Goal: Transaction & Acquisition: Book appointment/travel/reservation

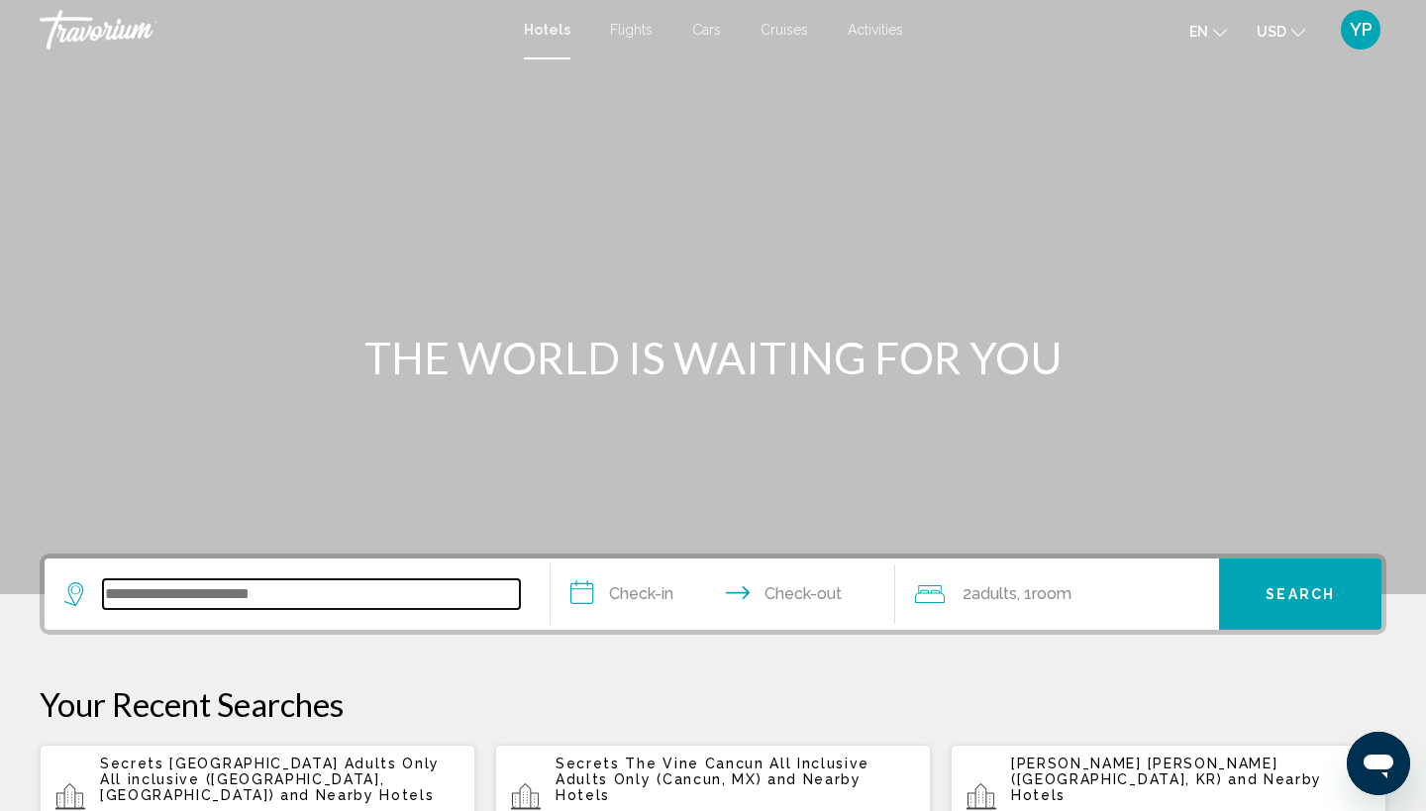
click at [309, 601] on input "Search widget" at bounding box center [311, 594] width 417 height 30
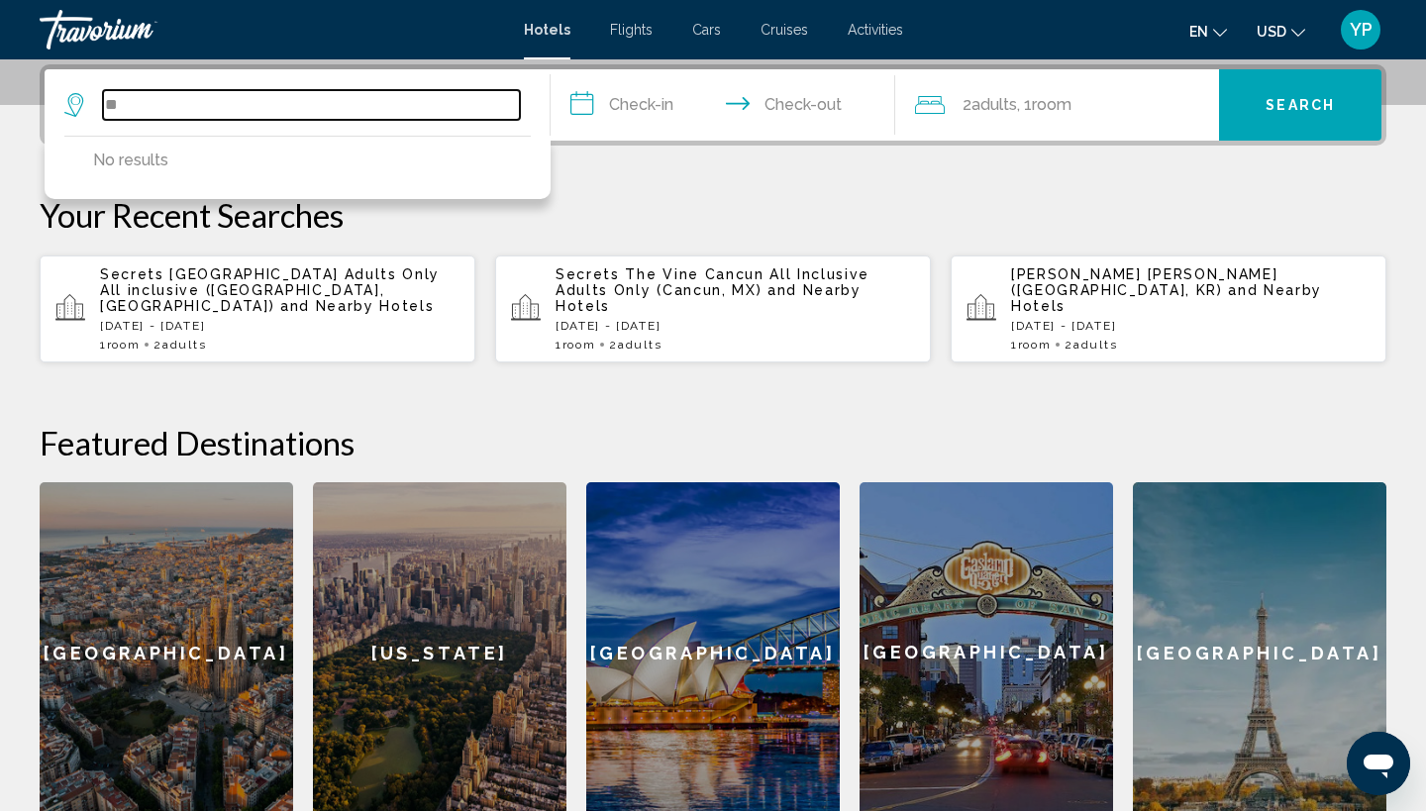
type input "*"
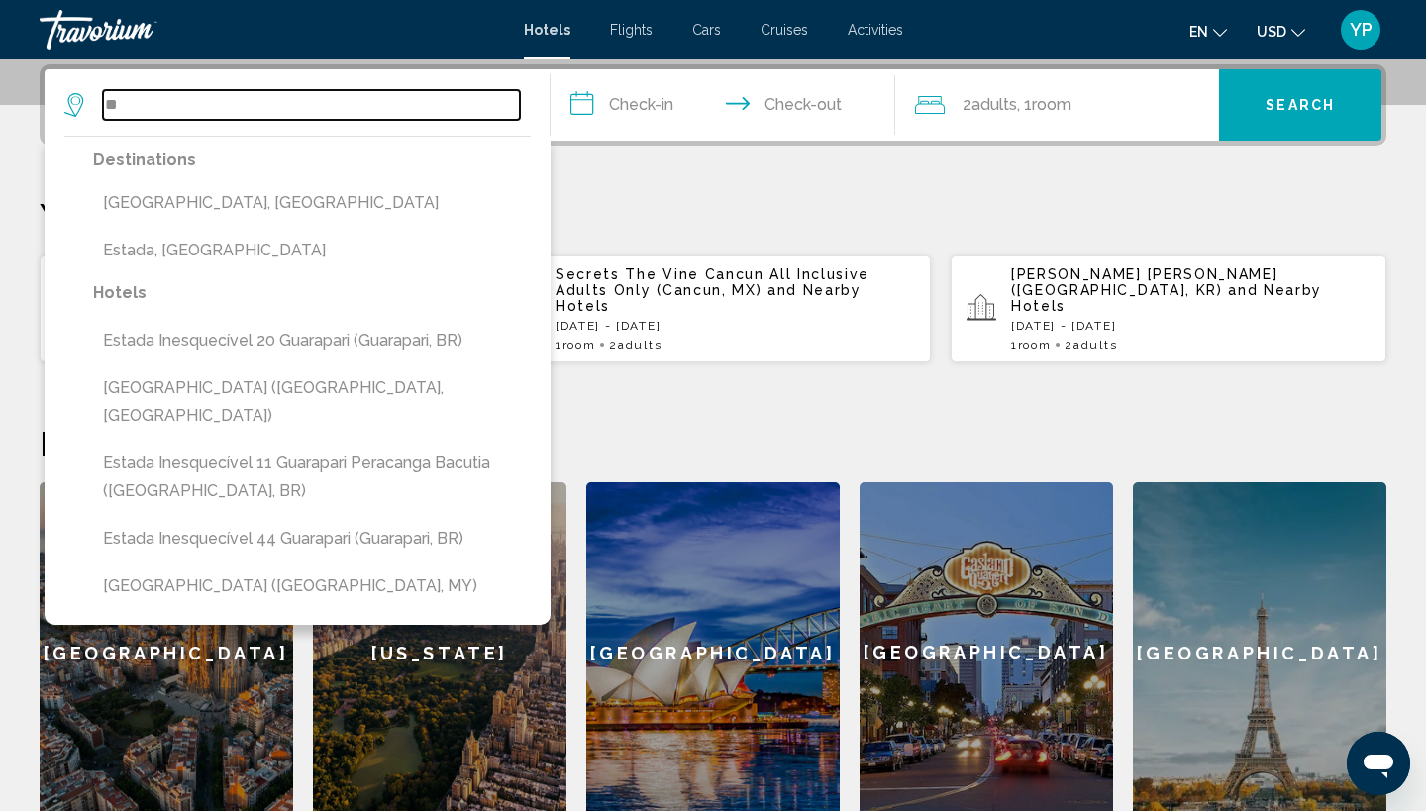
type input "*"
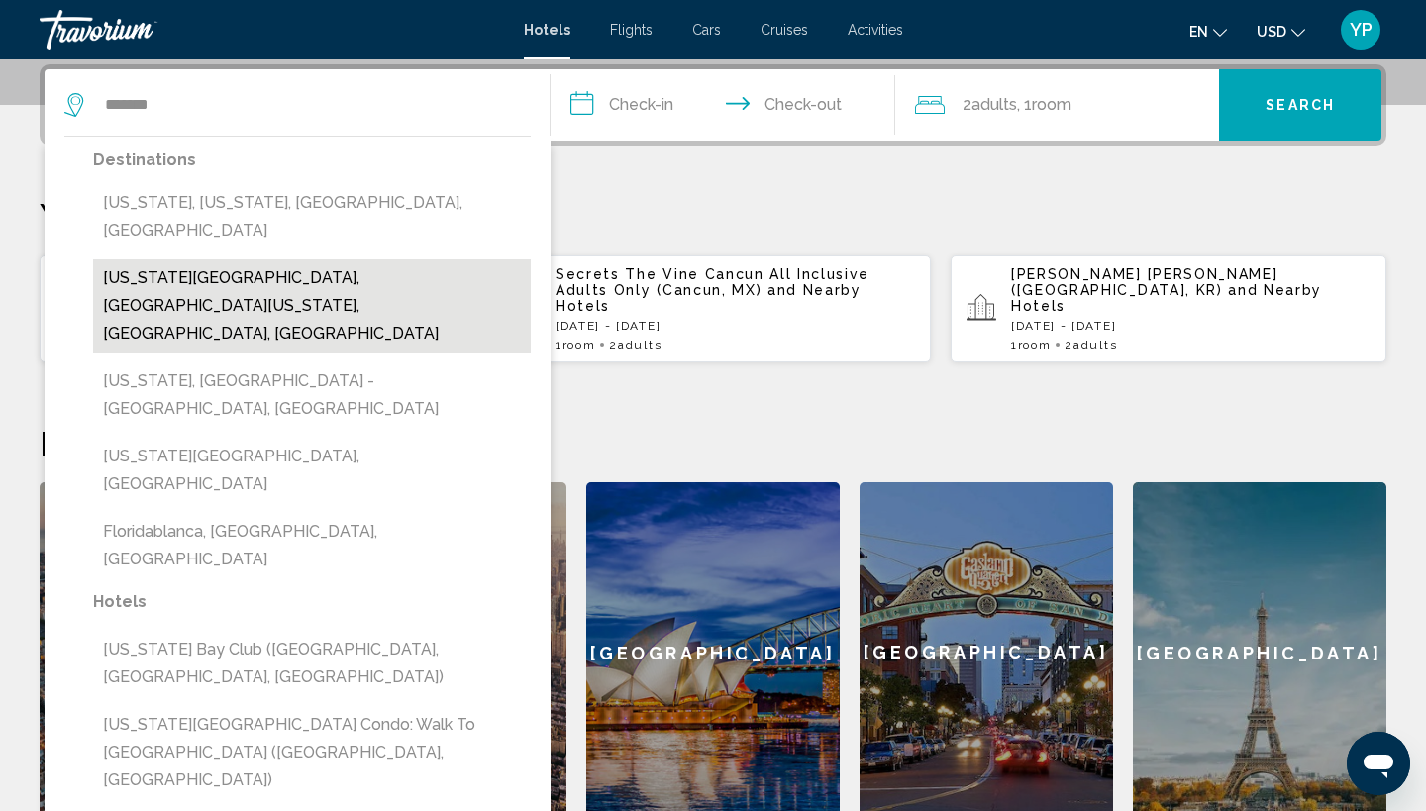
click at [358, 259] on button "[US_STATE][GEOGRAPHIC_DATA], [GEOGRAPHIC_DATA][US_STATE], [GEOGRAPHIC_DATA], [G…" at bounding box center [312, 305] width 438 height 93
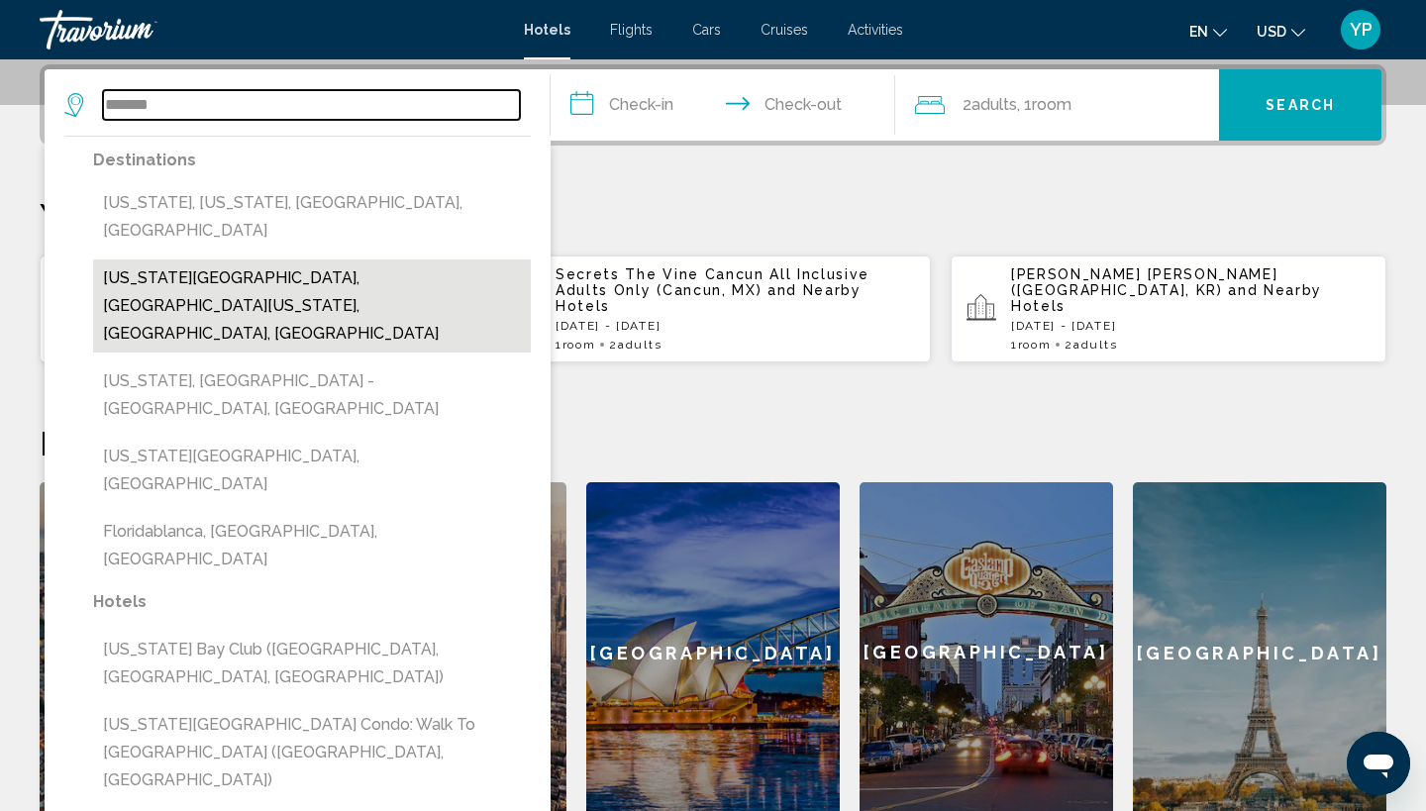
type input "**********"
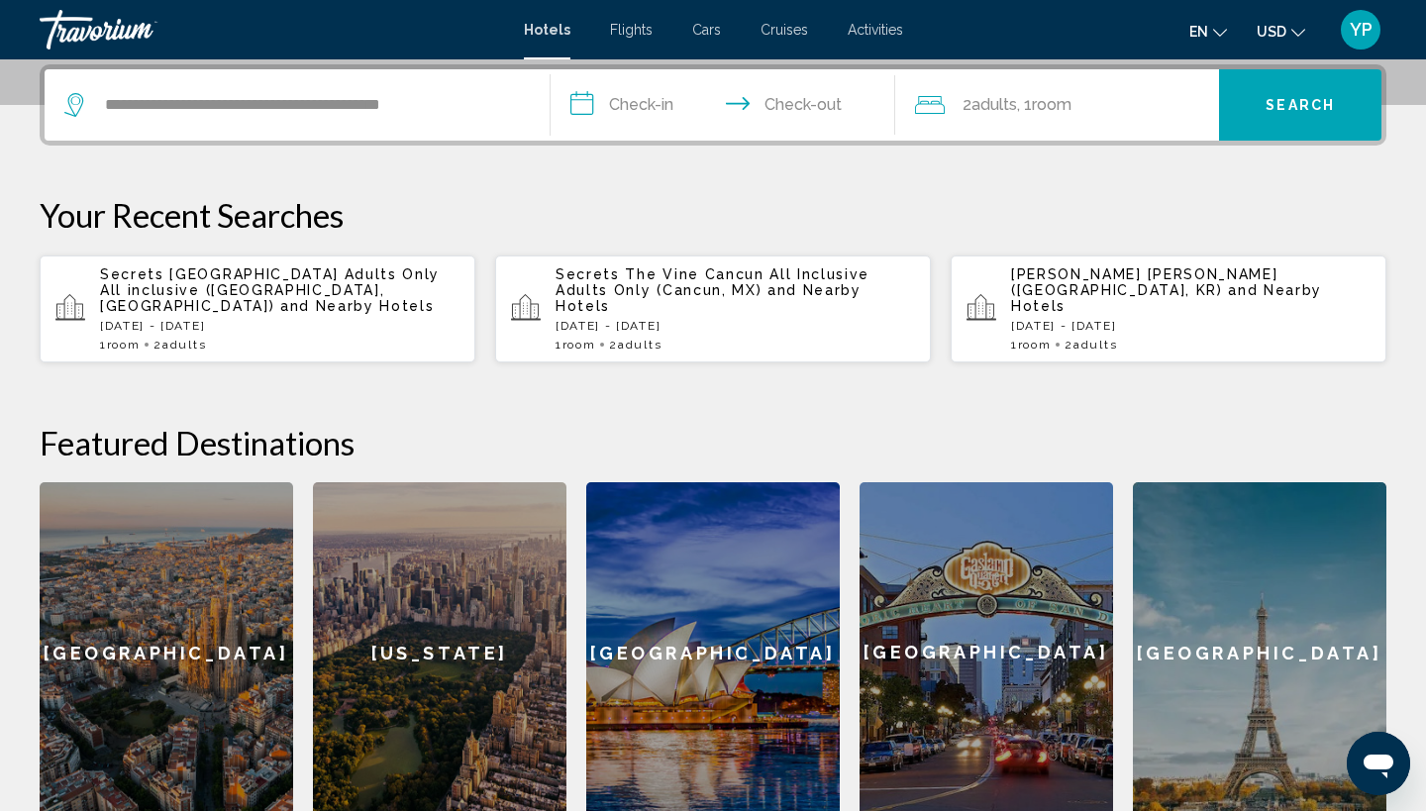
click at [587, 100] on input "**********" at bounding box center [726, 107] width 352 height 77
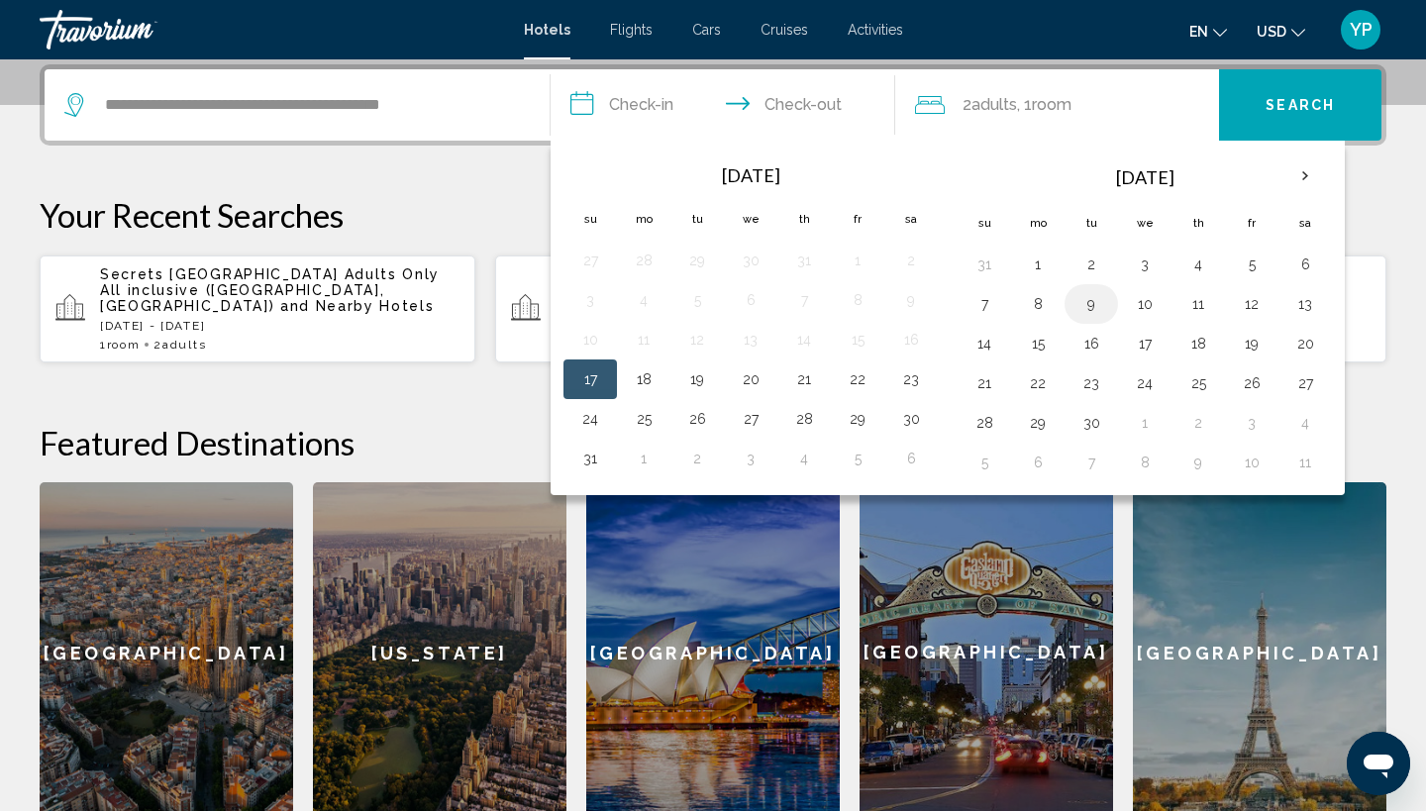
click at [1092, 305] on button "9" at bounding box center [1091, 304] width 32 height 28
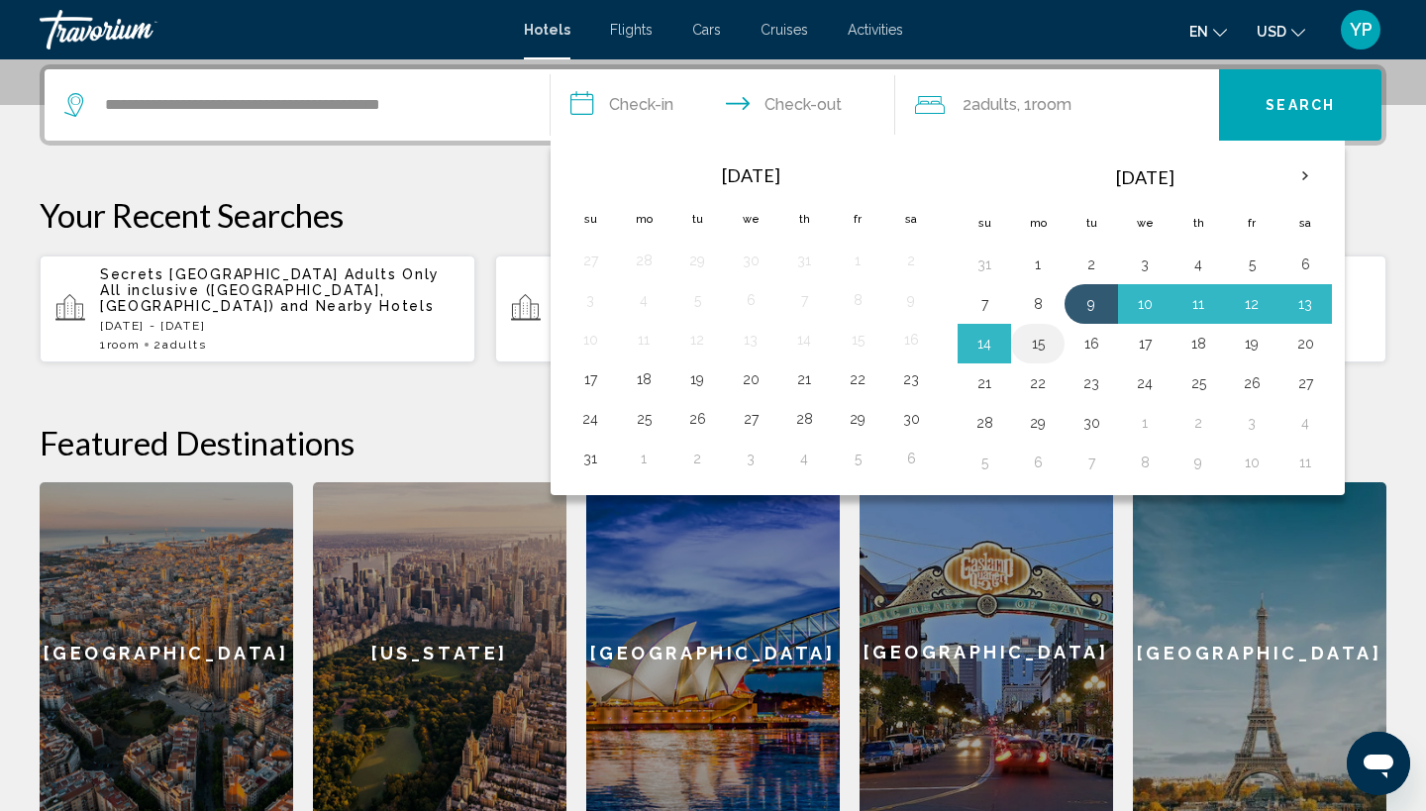
click at [1044, 346] on button "15" at bounding box center [1038, 344] width 32 height 28
type input "**********"
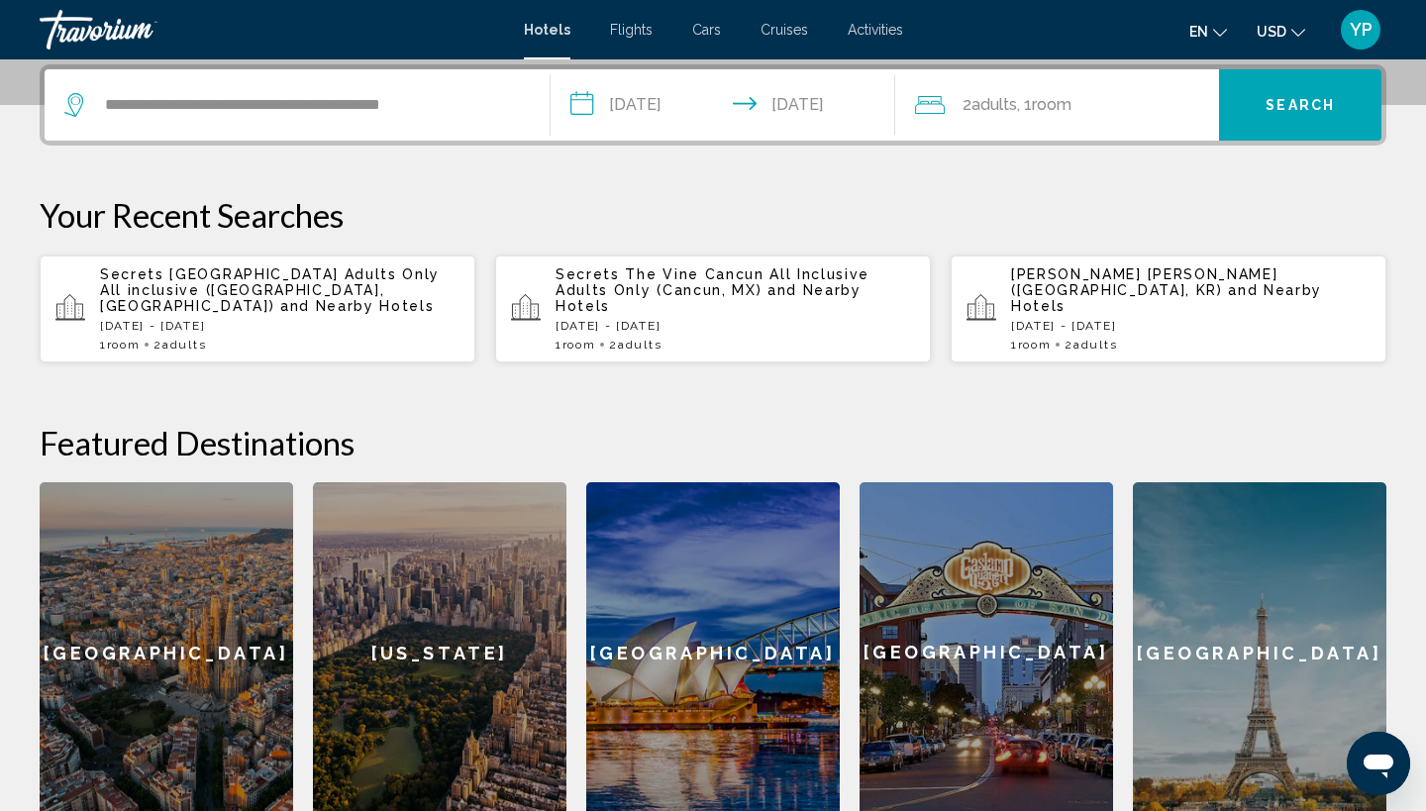
click at [1335, 81] on button "Search" at bounding box center [1300, 104] width 162 height 71
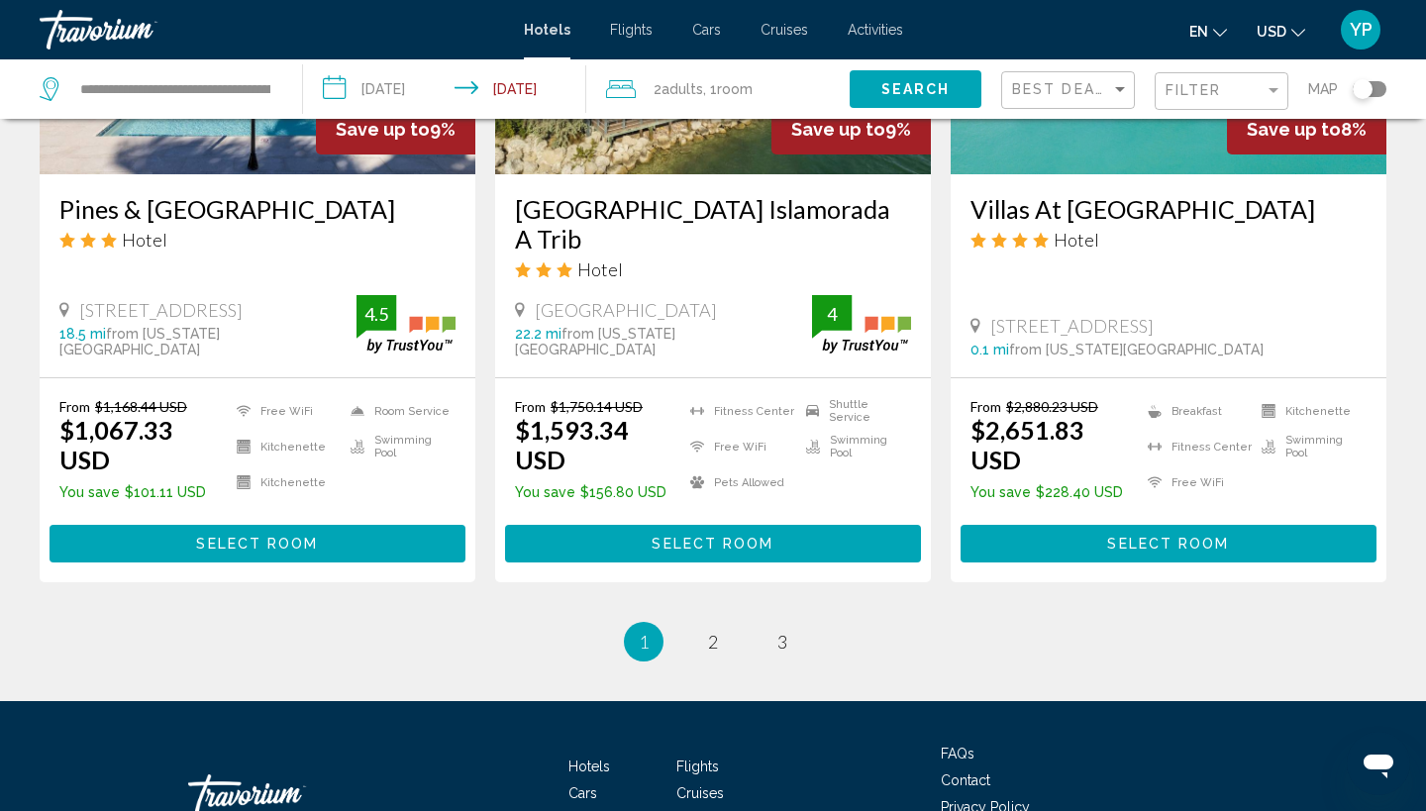
scroll to position [2614, 0]
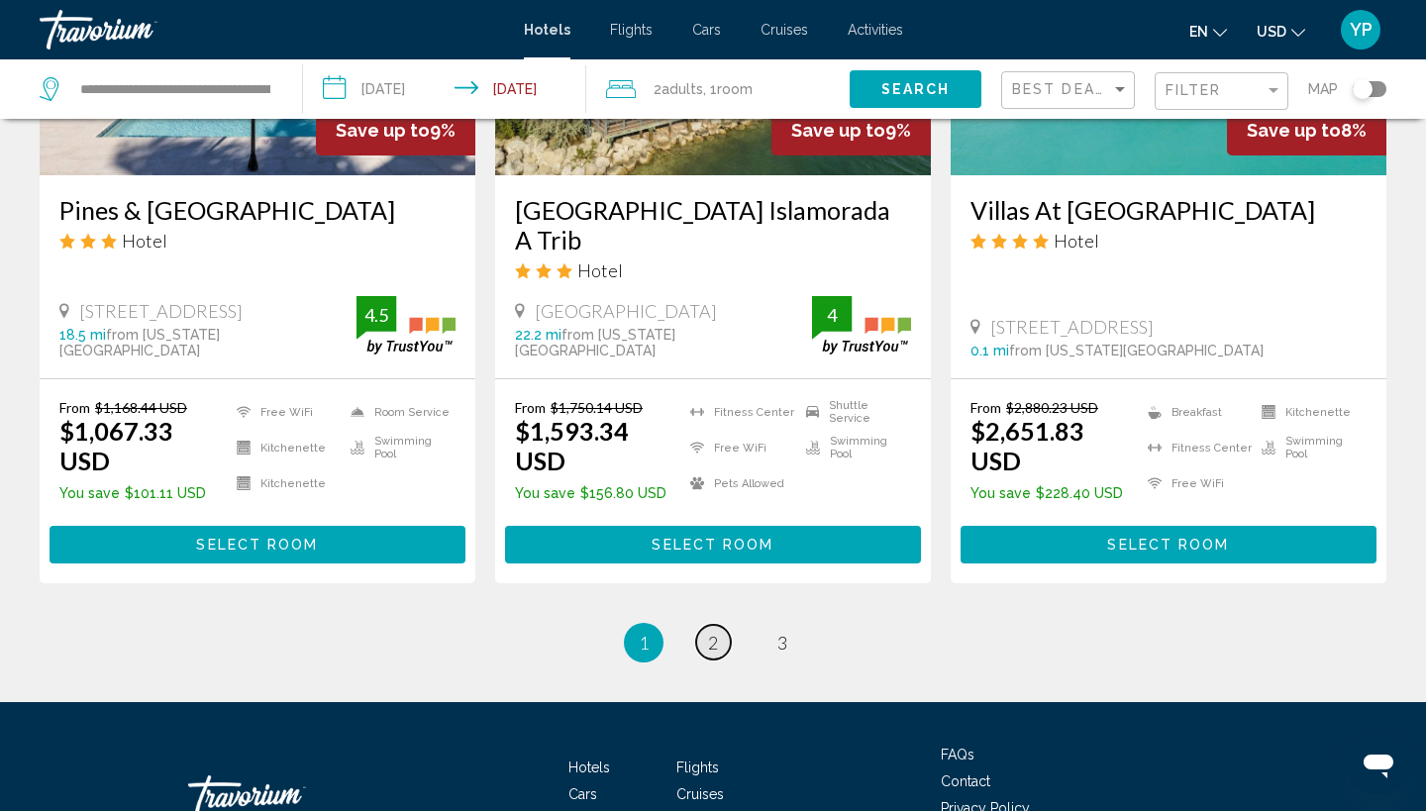
click at [712, 632] on span "2" at bounding box center [713, 643] width 10 height 22
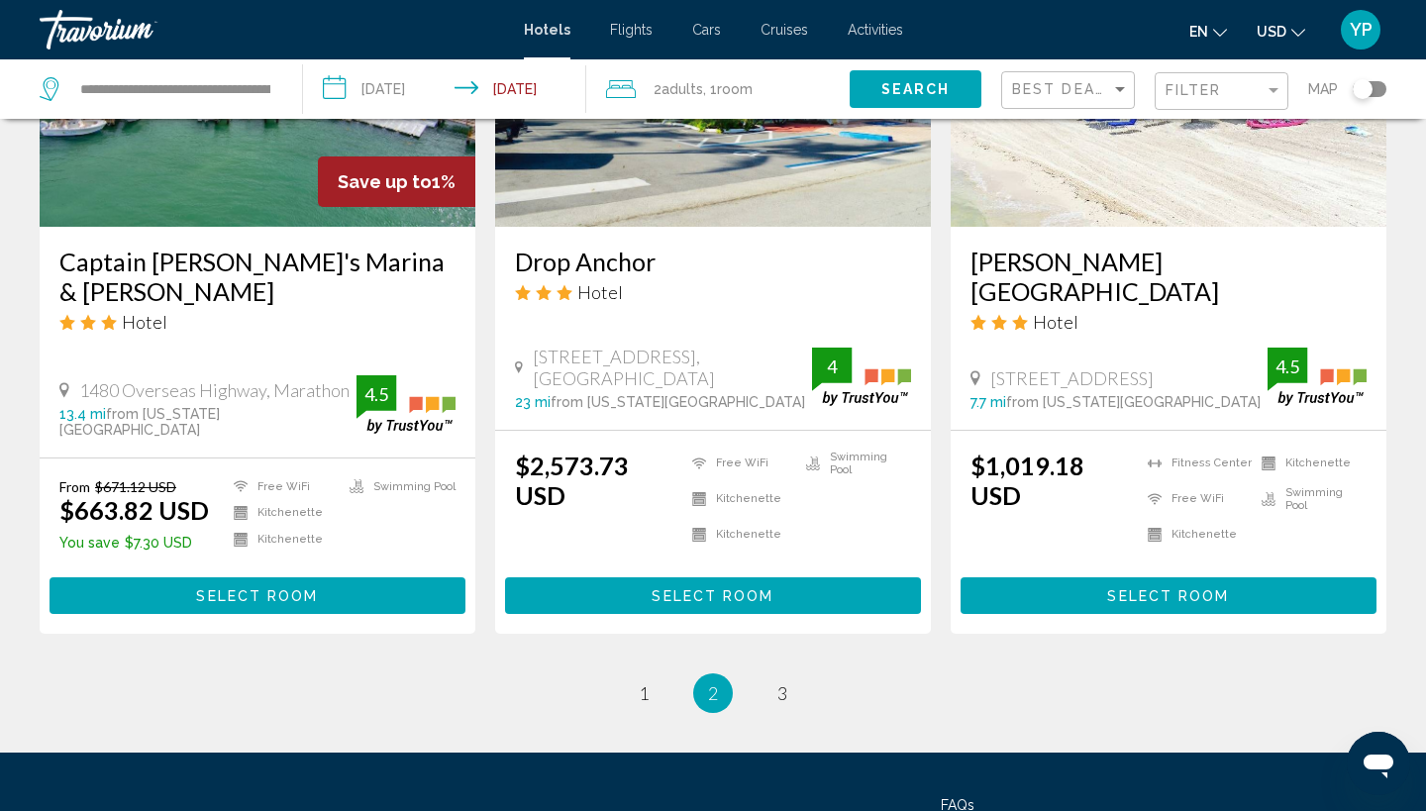
click at [712, 682] on span "2" at bounding box center [713, 693] width 10 height 22
click at [785, 682] on span "3" at bounding box center [782, 693] width 10 height 22
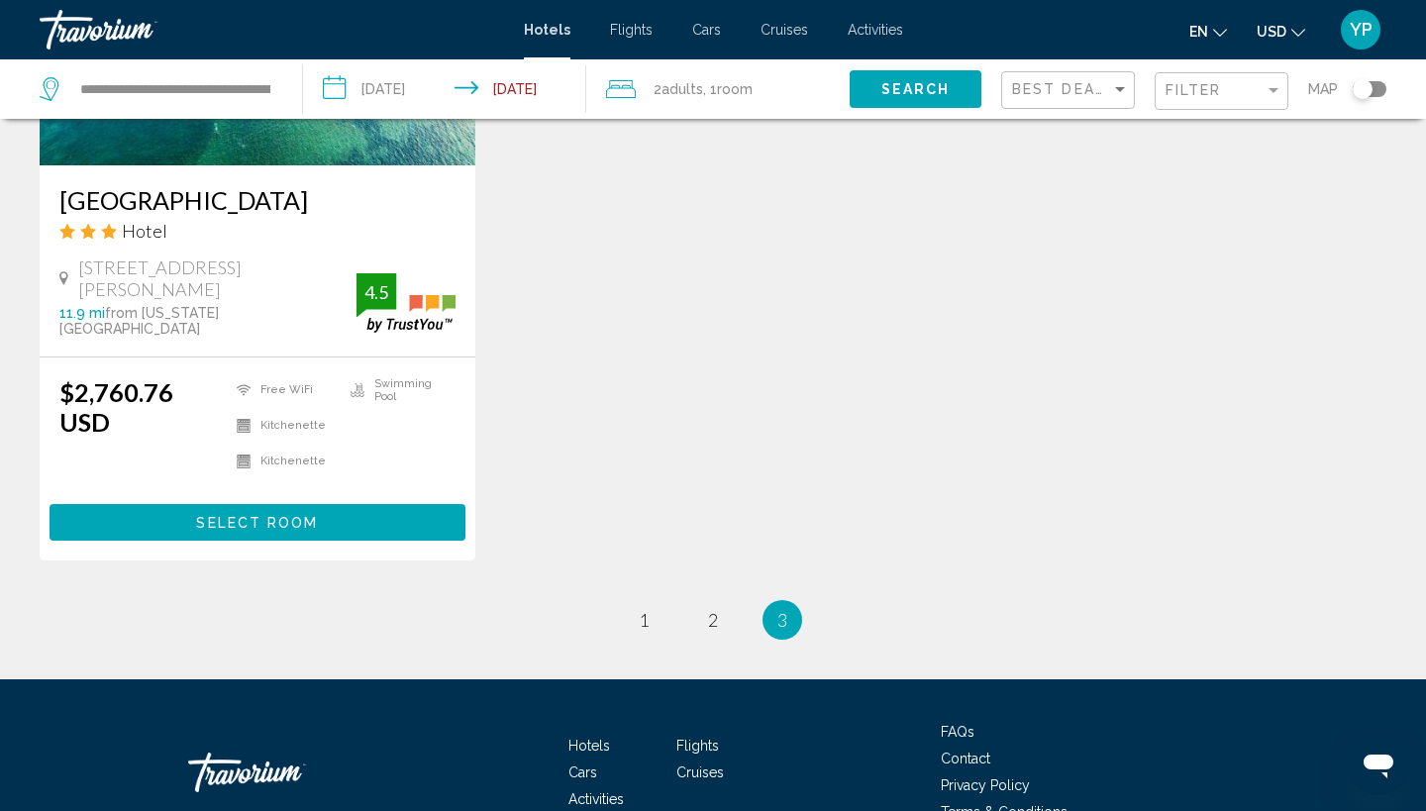
scroll to position [1086, 0]
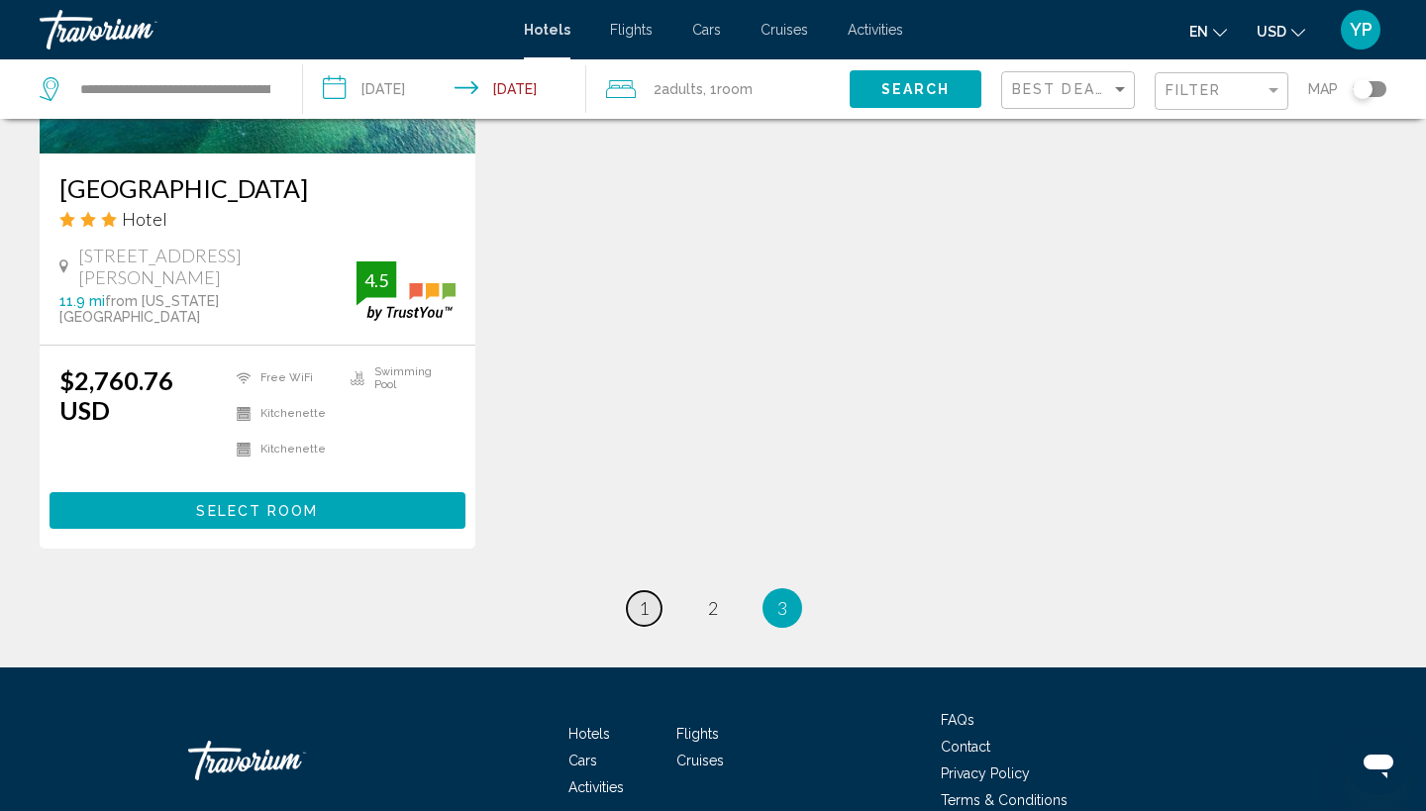
click at [645, 597] on span "1" at bounding box center [644, 608] width 10 height 22
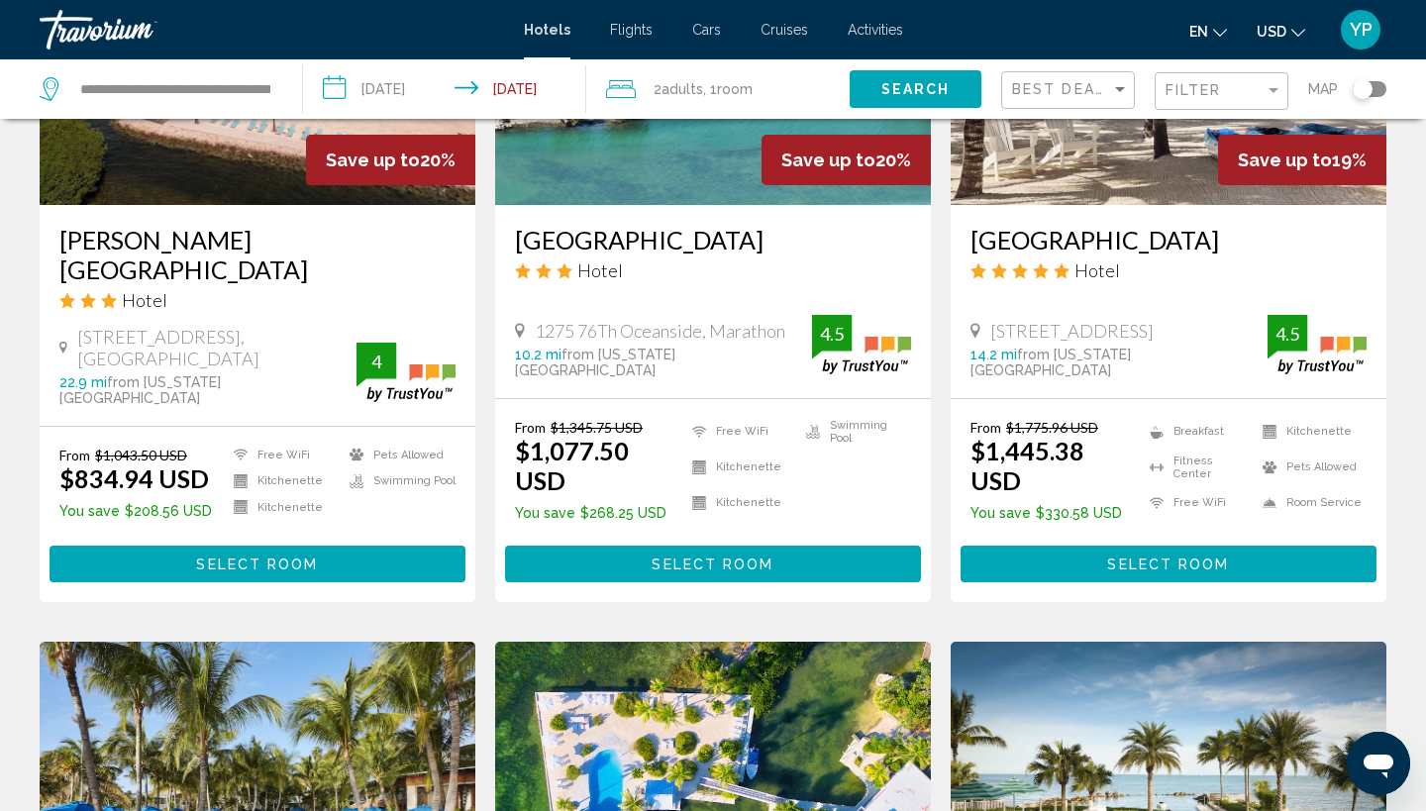
scroll to position [1081, 0]
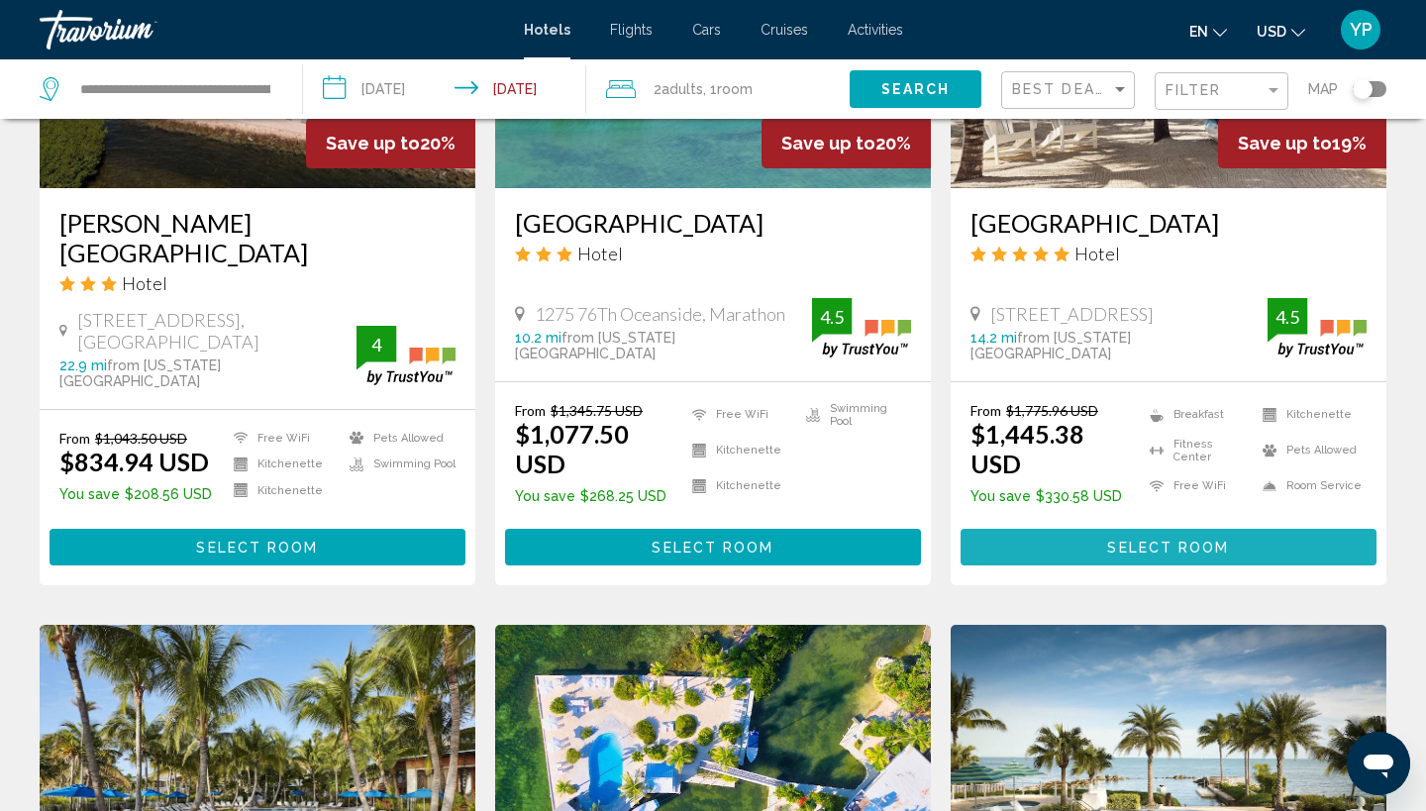
click at [1199, 540] on span "Select Room" at bounding box center [1168, 548] width 122 height 16
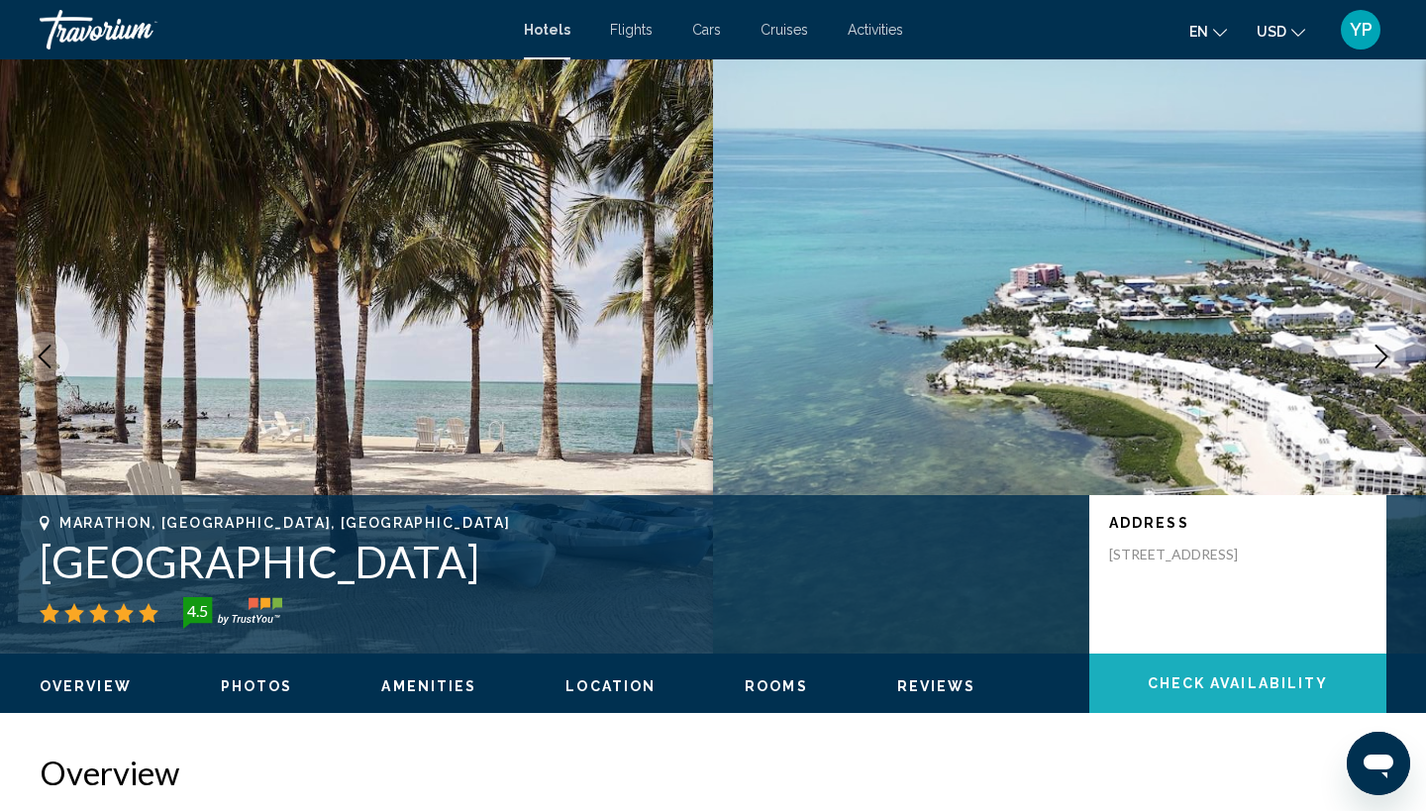
click at [1227, 684] on span "Check Availability" at bounding box center [1237, 684] width 181 height 16
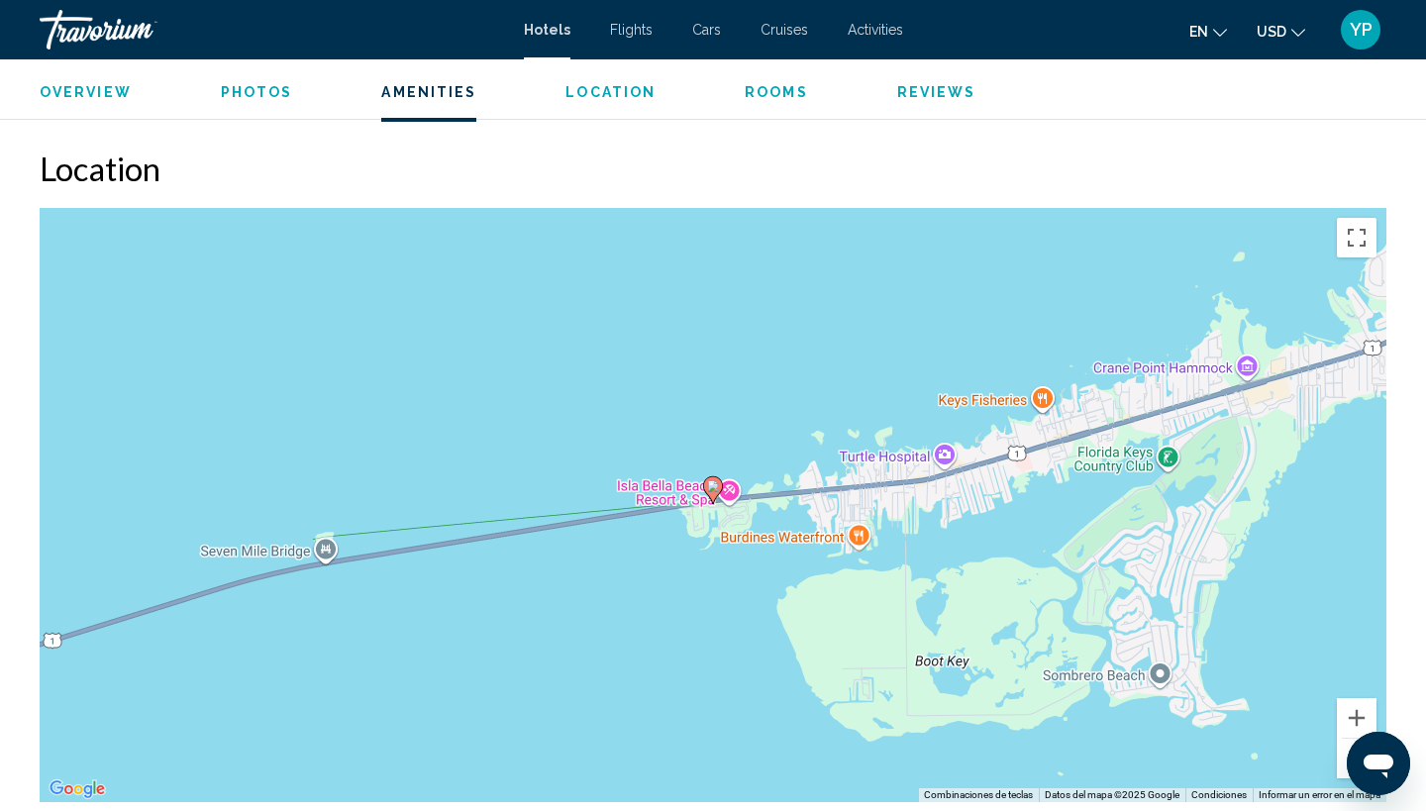
scroll to position [1763, 0]
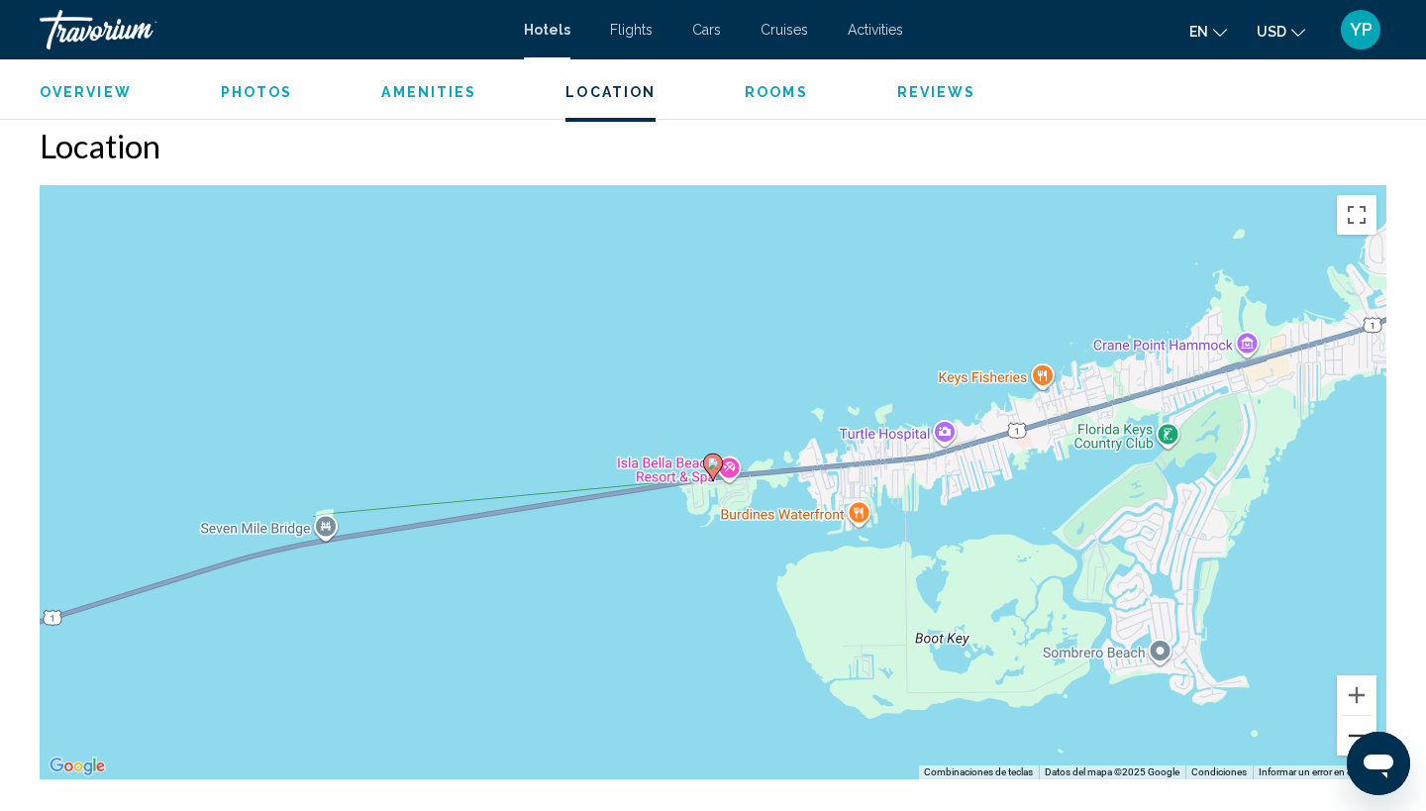
click at [1351, 735] on button "Alejar" at bounding box center [1357, 736] width 40 height 40
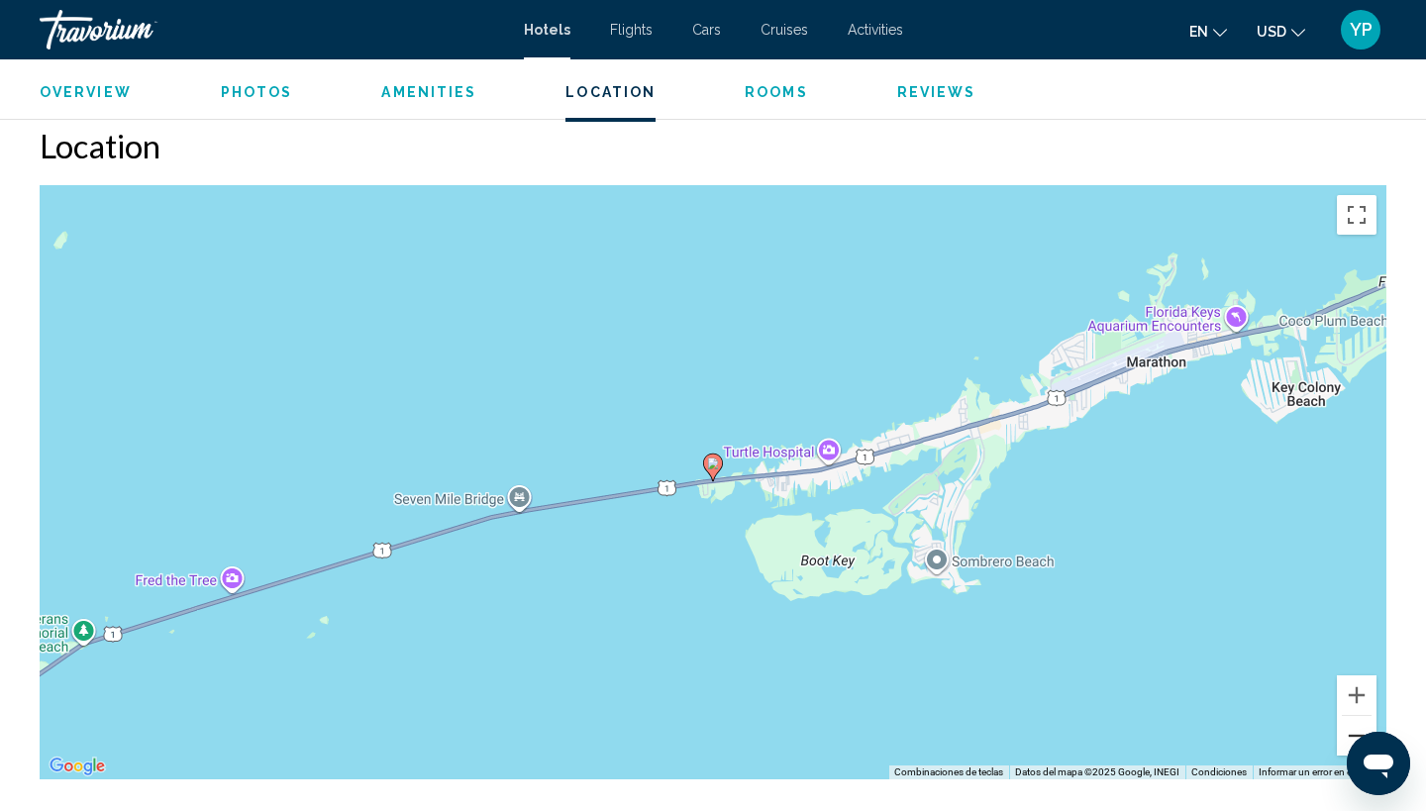
click at [1351, 735] on button "Alejar" at bounding box center [1357, 736] width 40 height 40
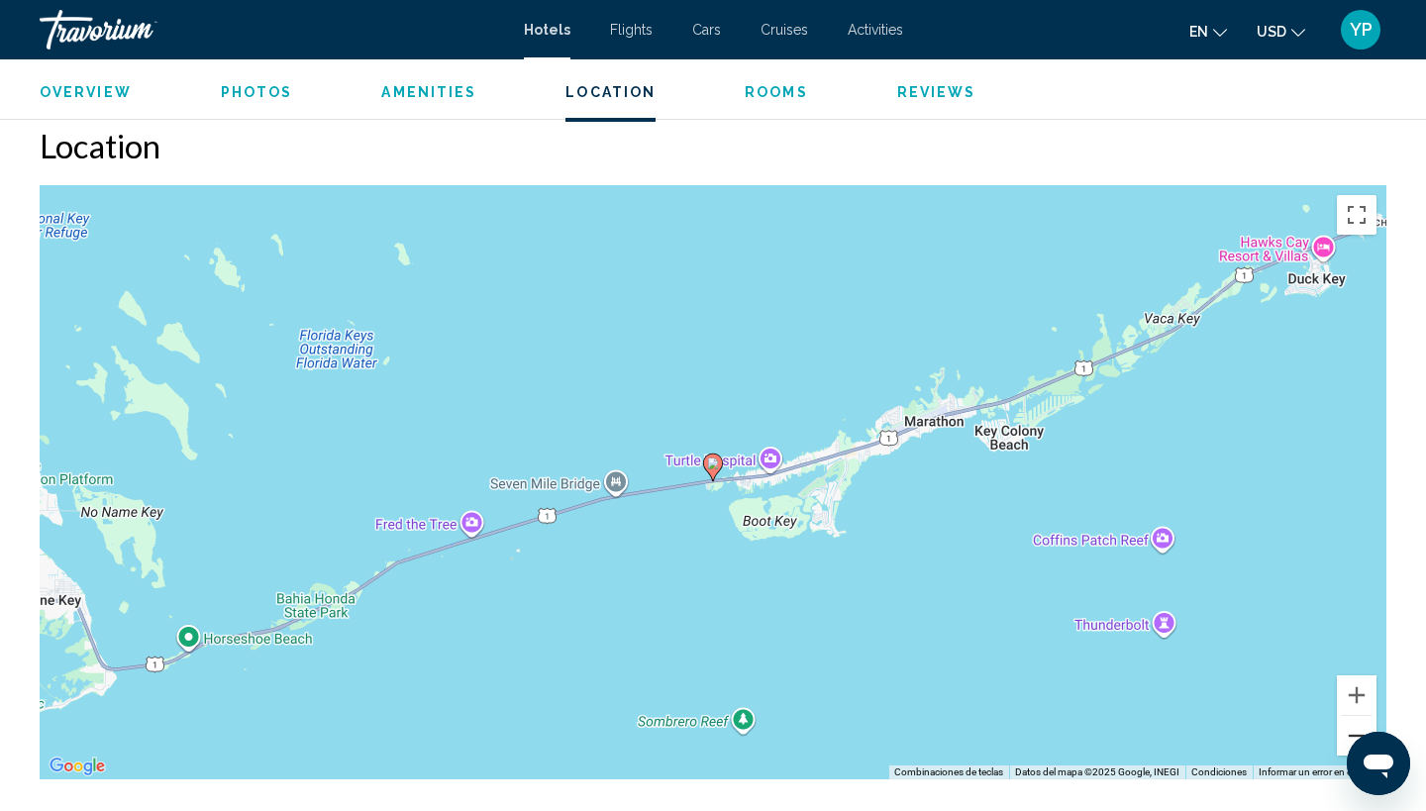
click at [1351, 735] on button "Alejar" at bounding box center [1357, 736] width 40 height 40
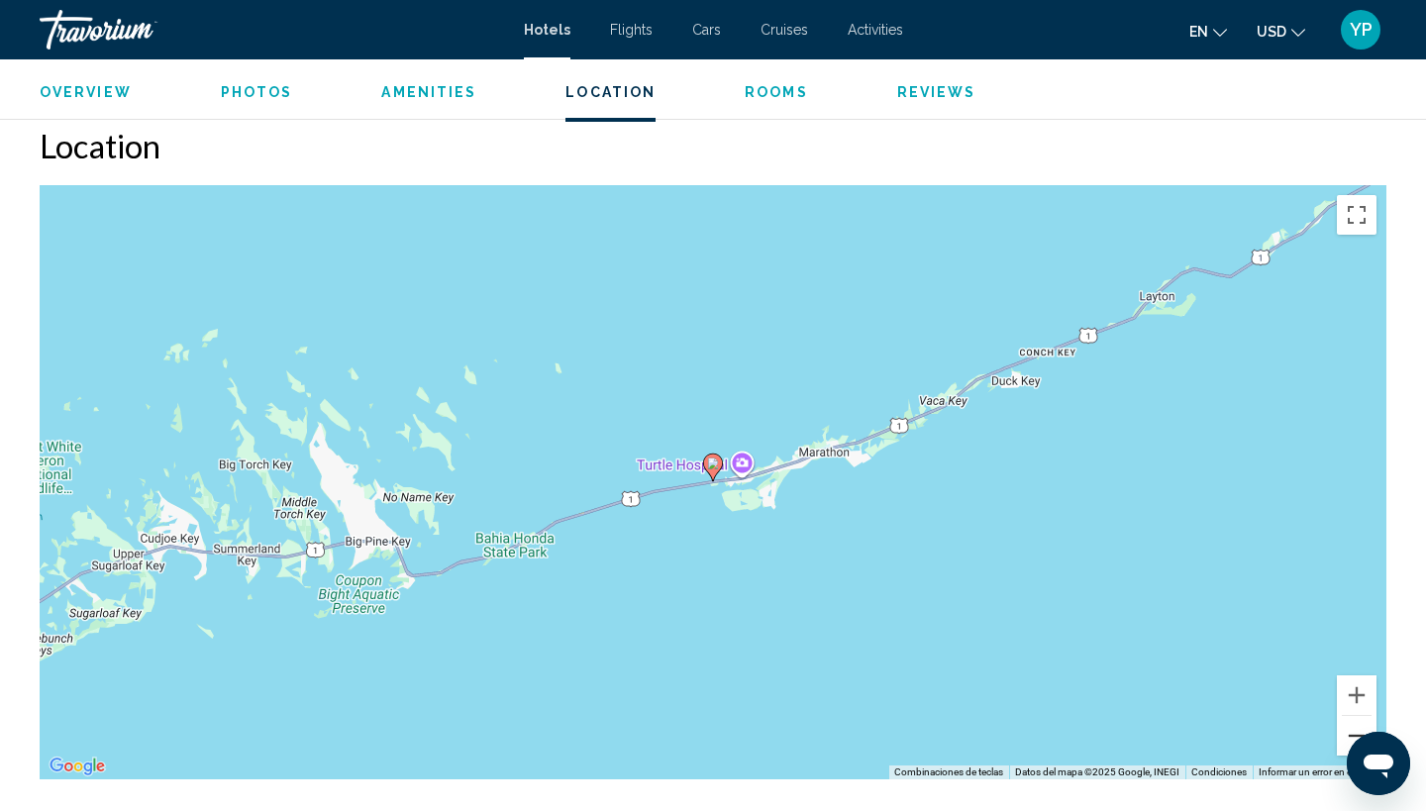
click at [1351, 735] on button "Alejar" at bounding box center [1357, 736] width 40 height 40
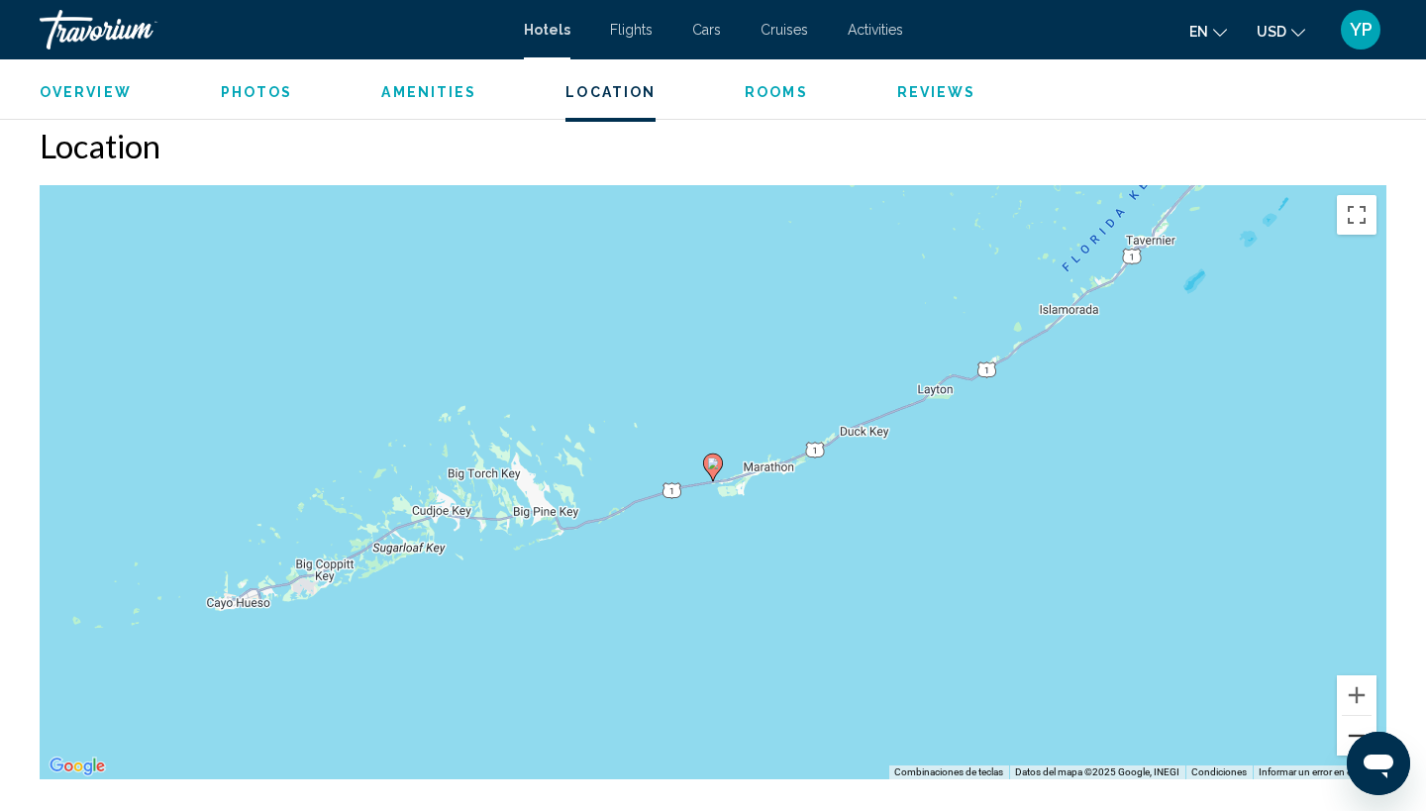
click at [1351, 735] on button "Alejar" at bounding box center [1357, 736] width 40 height 40
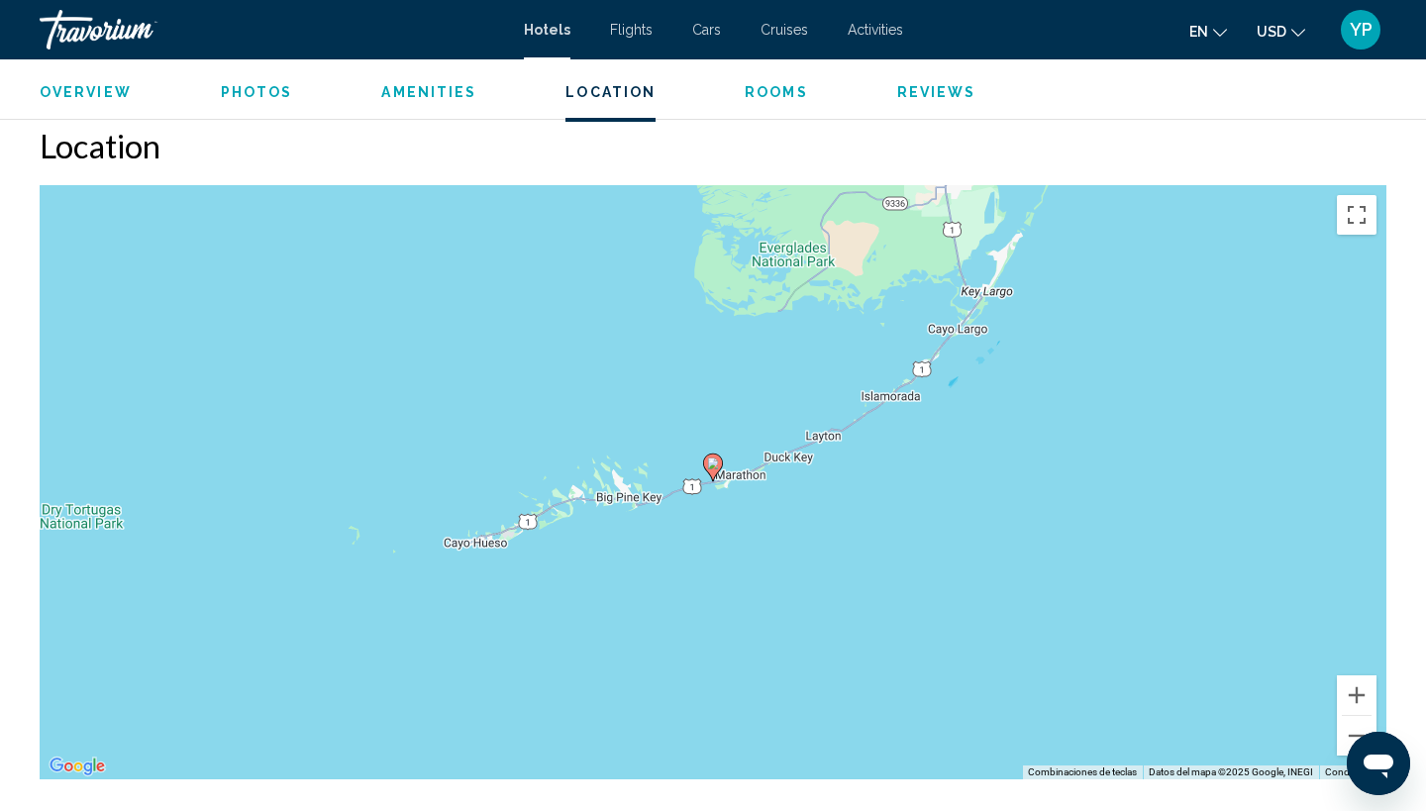
click at [715, 465] on image "Main content" at bounding box center [713, 463] width 12 height 12
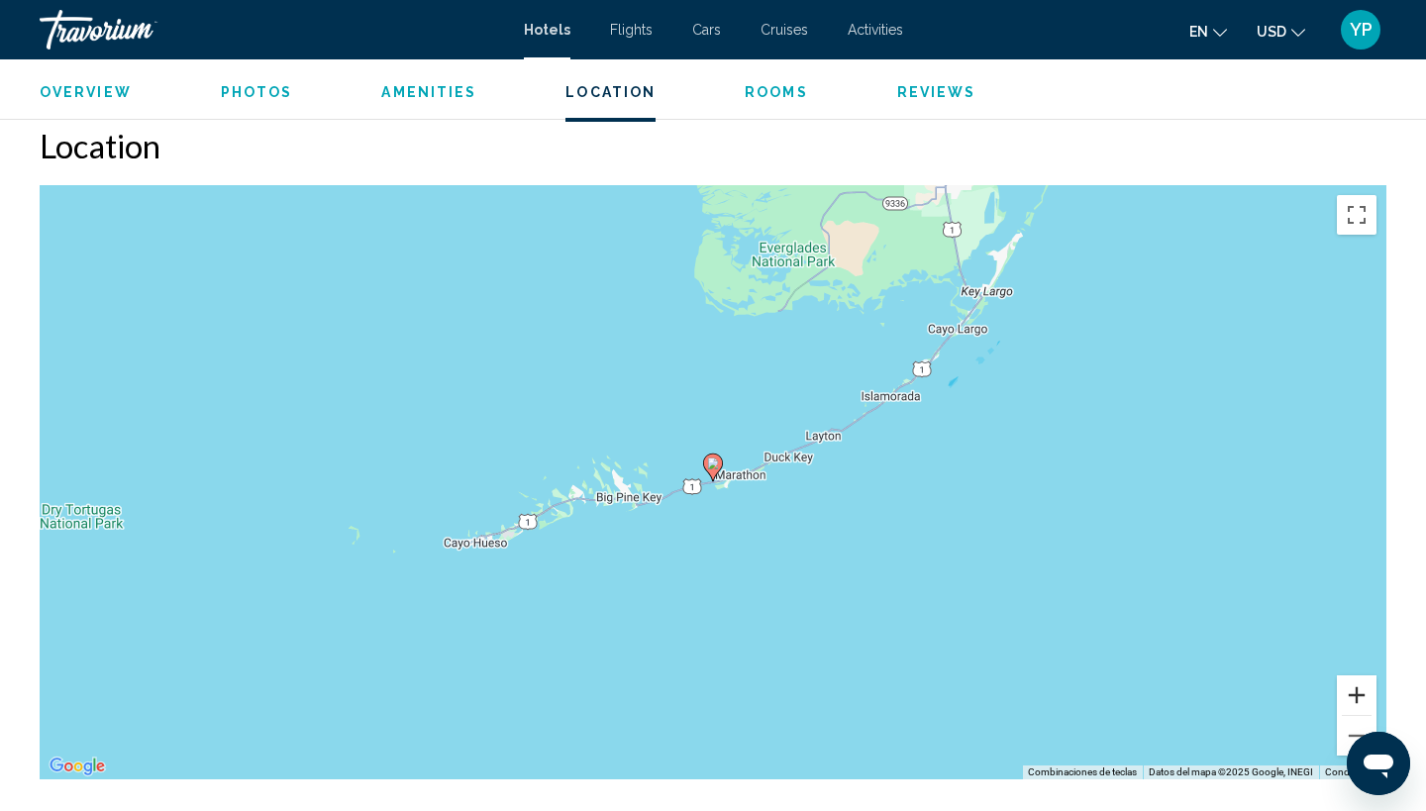
click at [1361, 697] on button "Acercar" at bounding box center [1357, 695] width 40 height 40
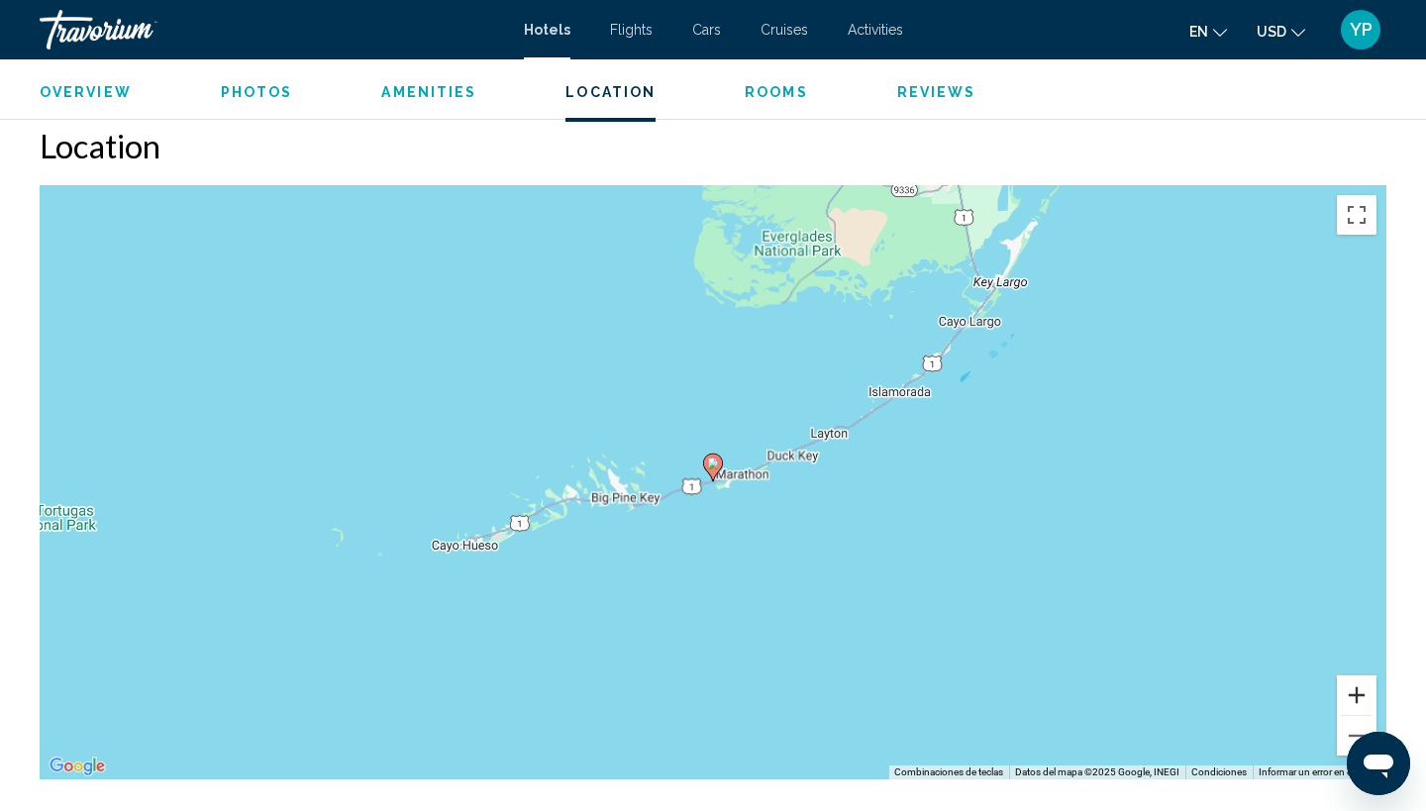
click at [1361, 697] on button "Acercar" at bounding box center [1357, 695] width 40 height 40
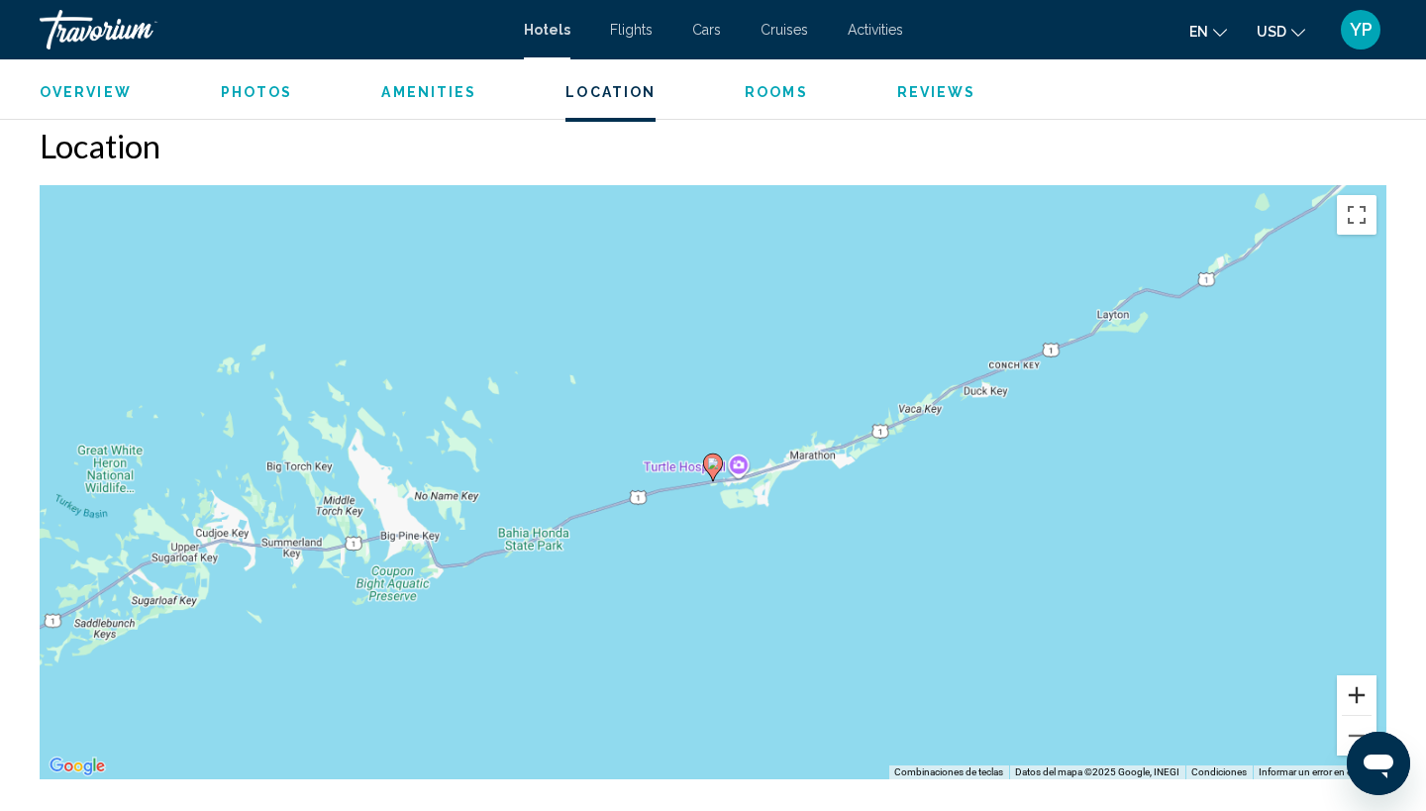
click at [1361, 697] on button "Acercar" at bounding box center [1357, 695] width 40 height 40
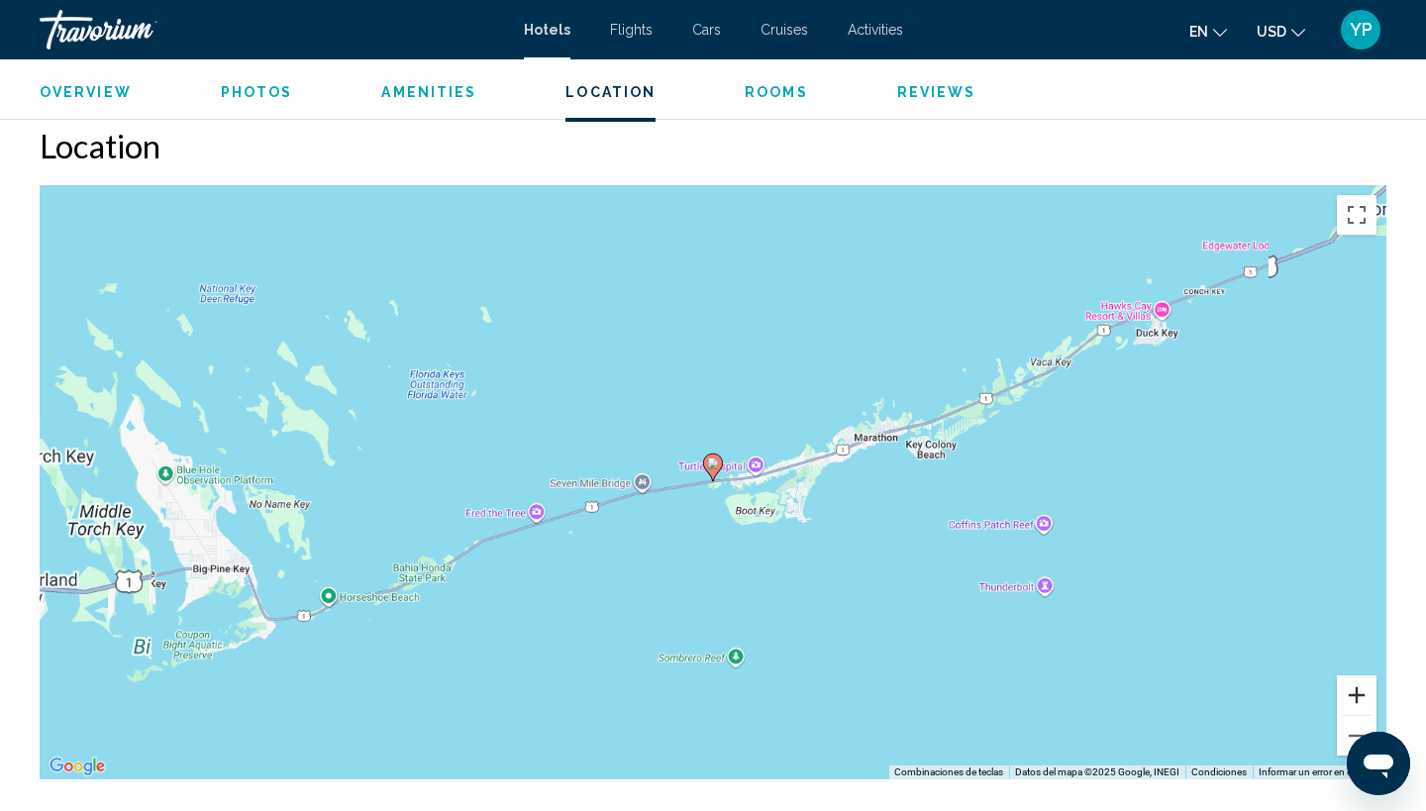
click at [1361, 697] on button "Acercar" at bounding box center [1357, 695] width 40 height 40
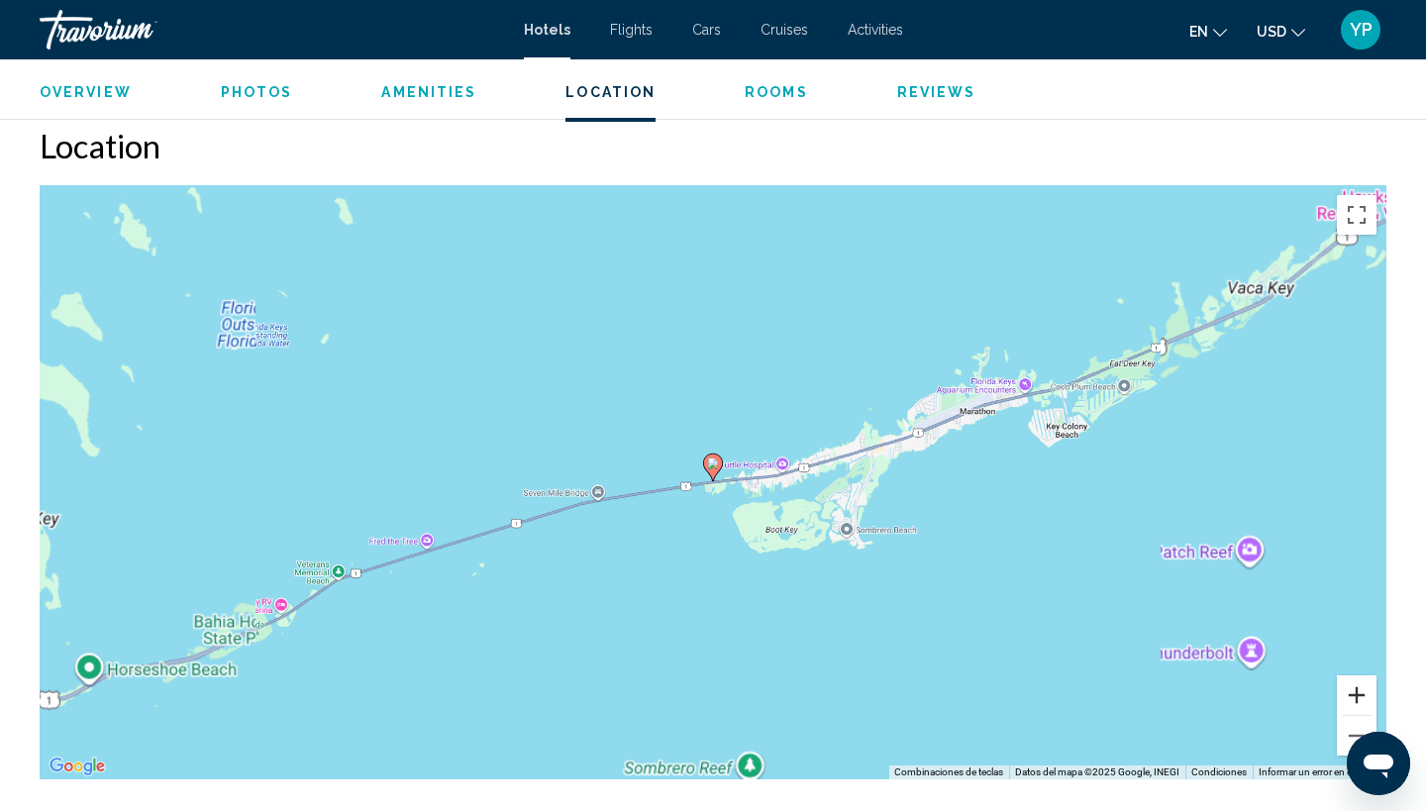
click at [1361, 697] on button "Acercar" at bounding box center [1357, 695] width 40 height 40
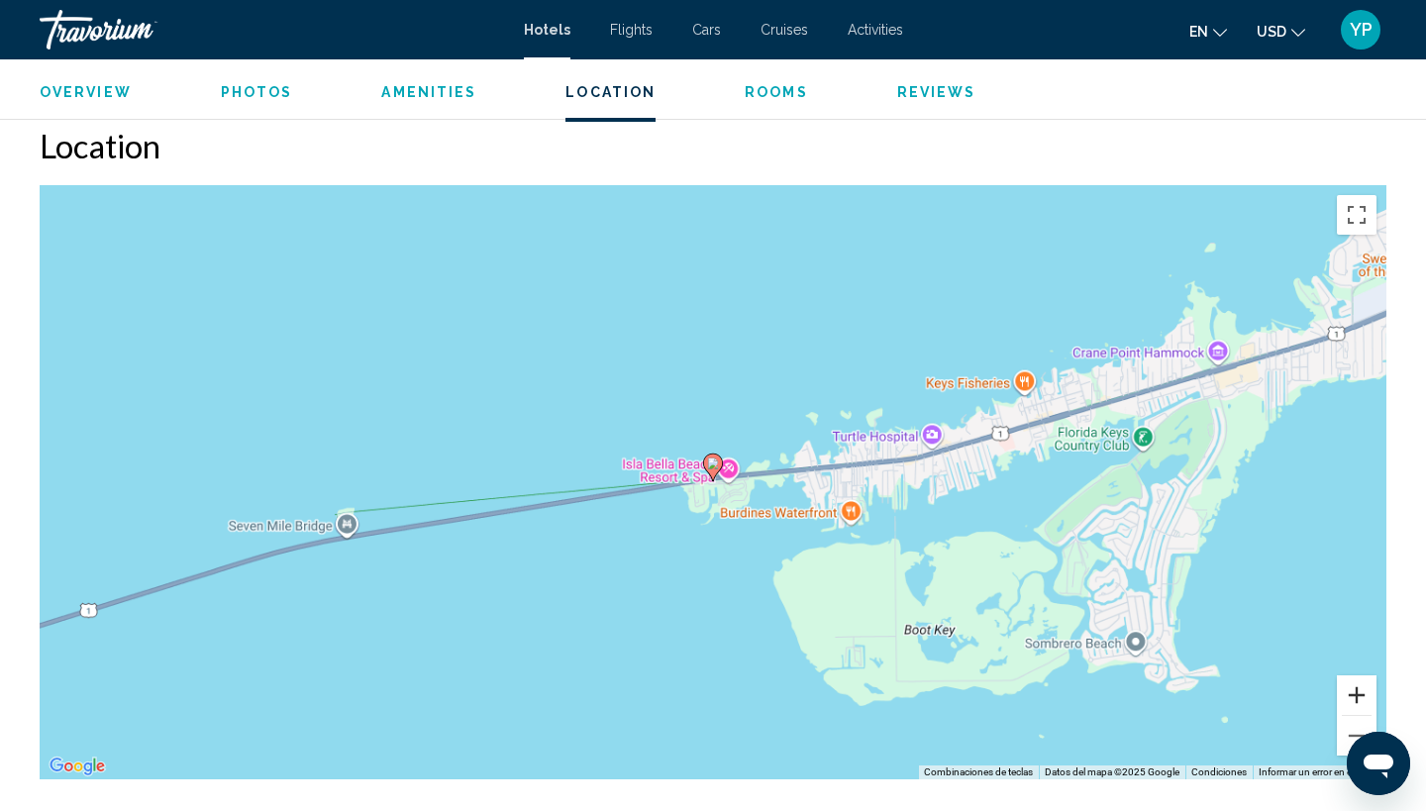
click at [1361, 697] on button "Acercar" at bounding box center [1357, 695] width 40 height 40
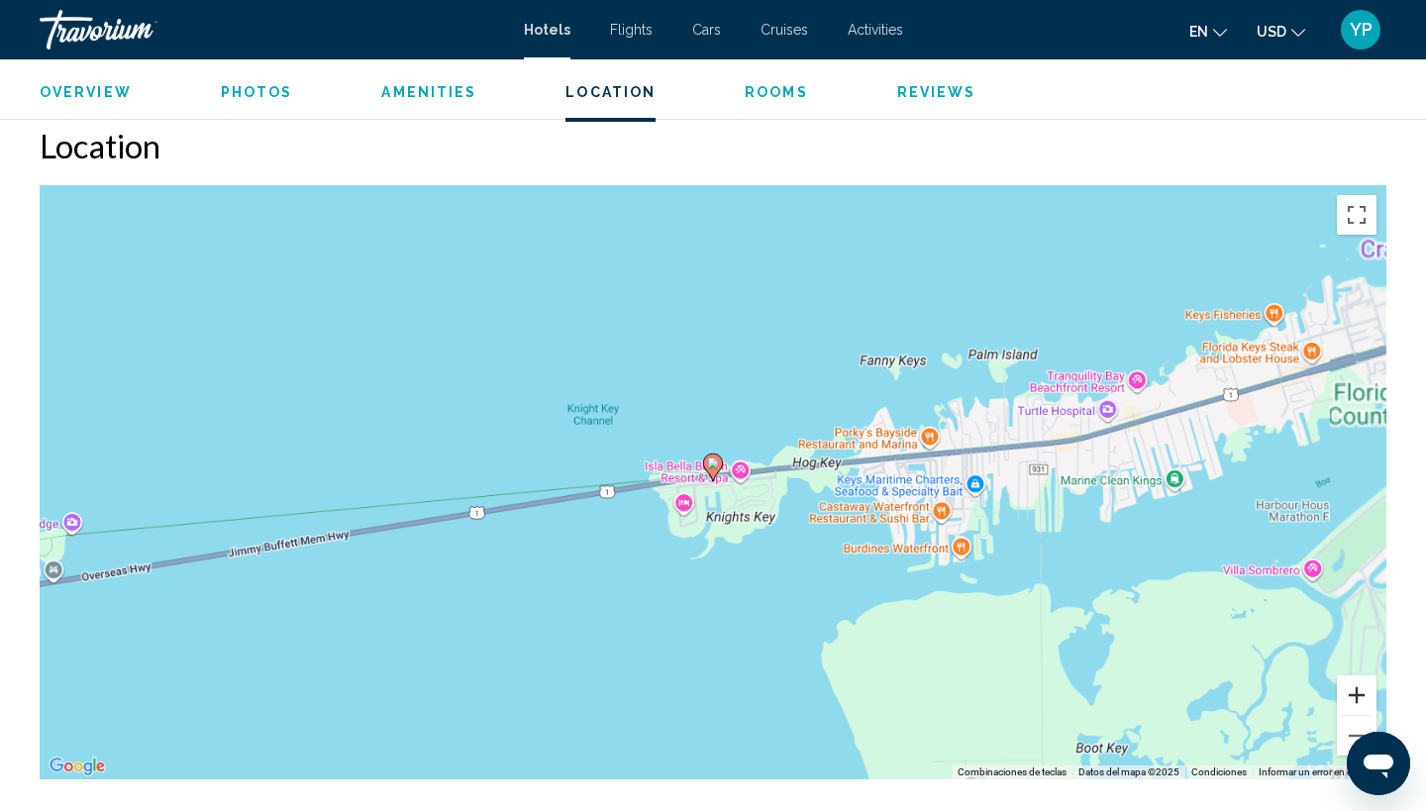
click at [1361, 697] on button "Acercar" at bounding box center [1357, 695] width 40 height 40
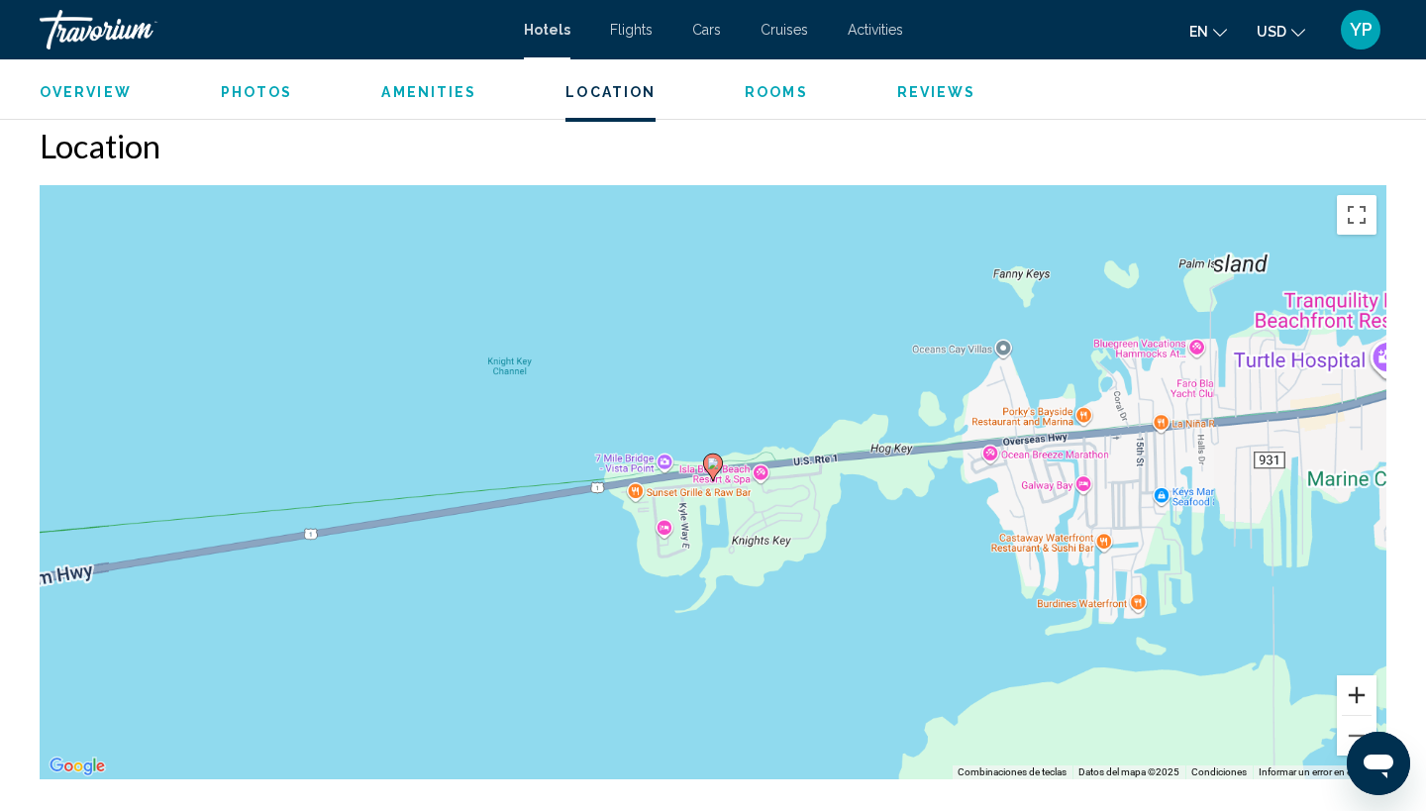
click at [1361, 697] on button "Acercar" at bounding box center [1357, 695] width 40 height 40
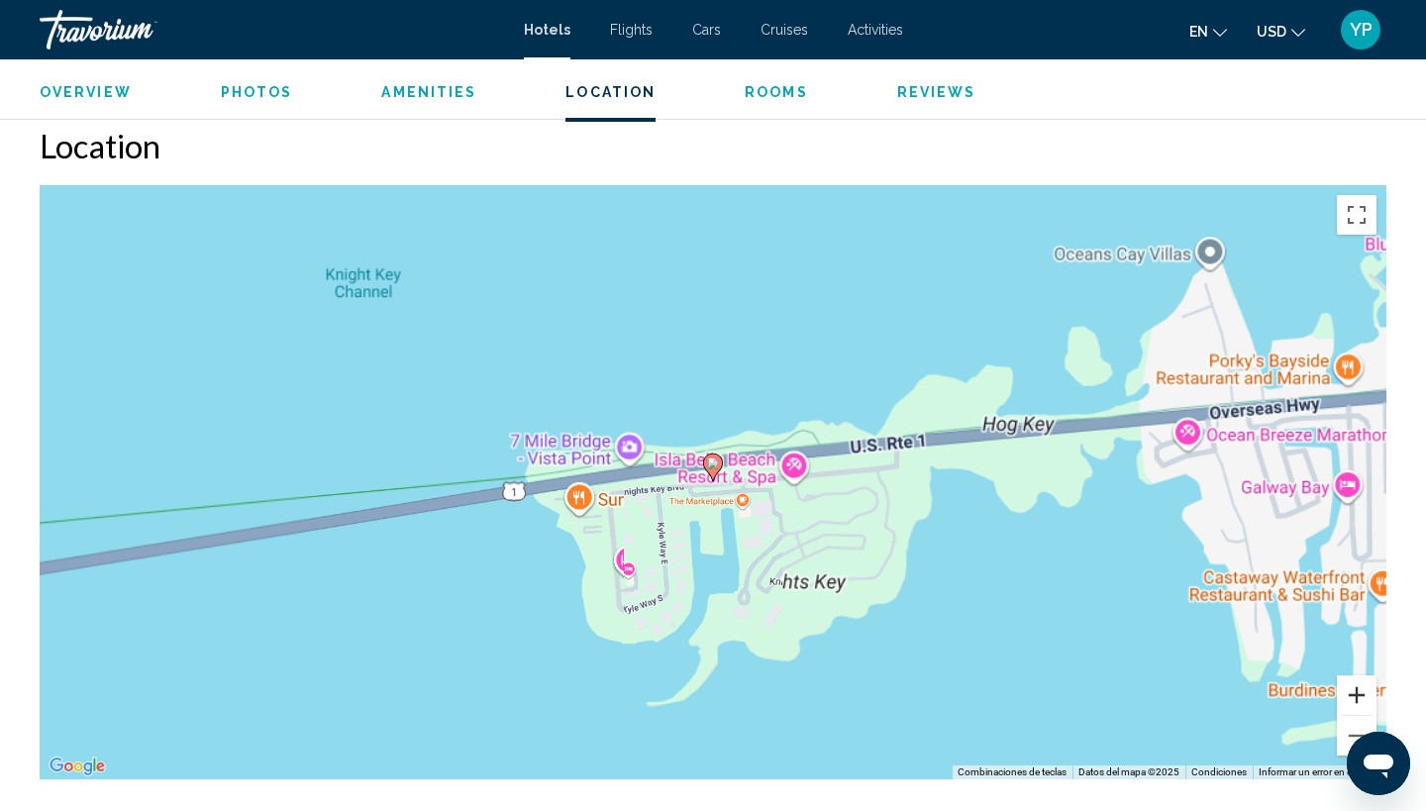
click at [1361, 697] on button "Acercar" at bounding box center [1357, 695] width 40 height 40
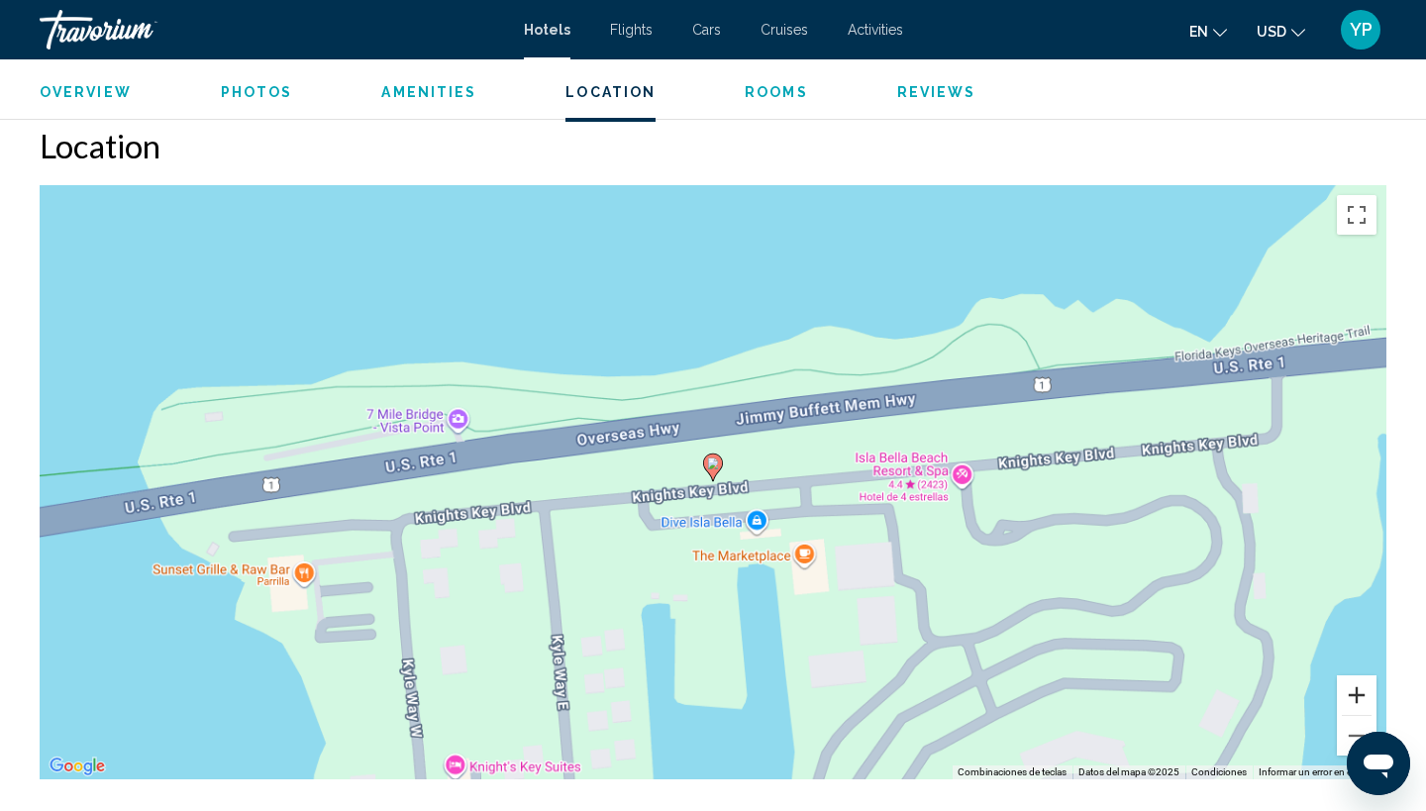
click at [1361, 697] on button "Acercar" at bounding box center [1357, 695] width 40 height 40
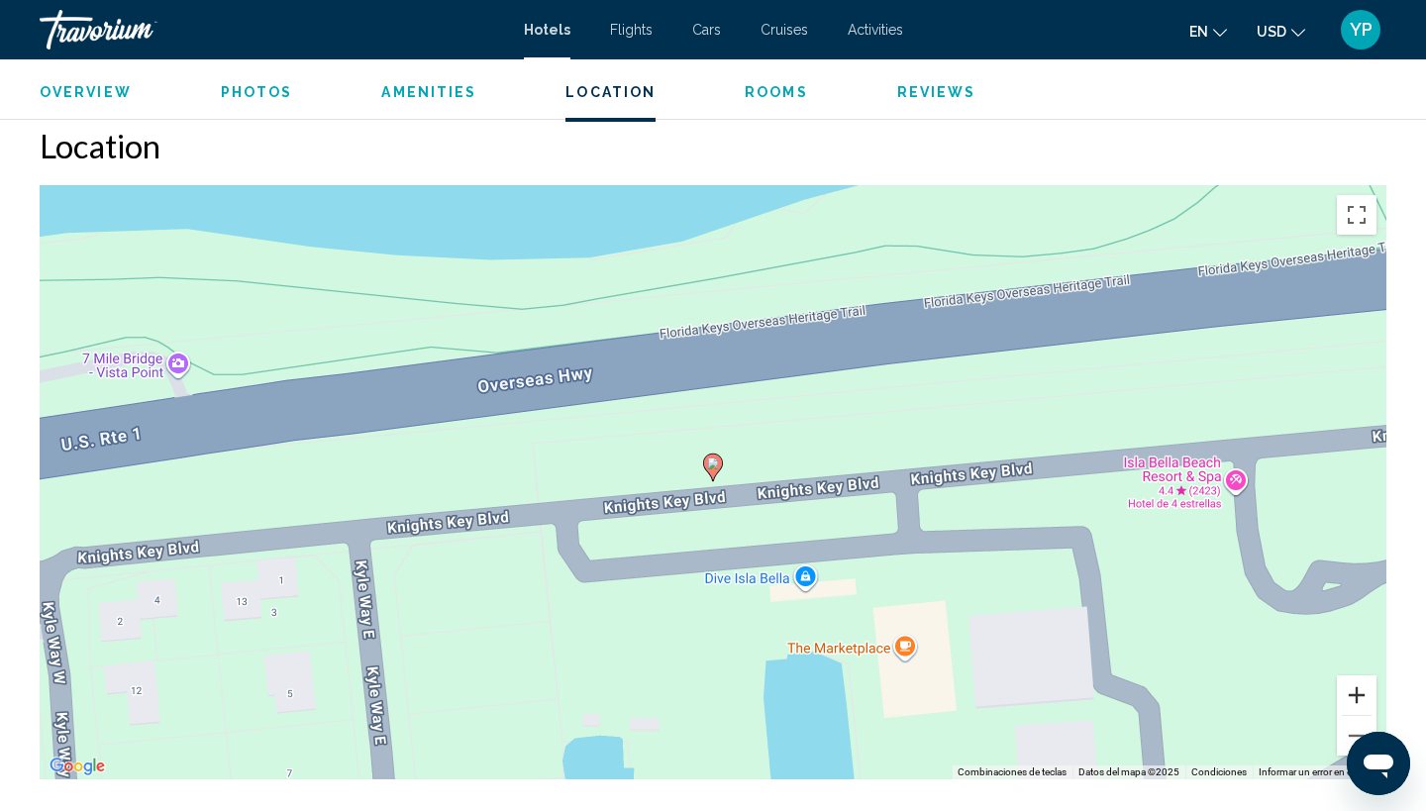
click at [1361, 697] on button "Acercar" at bounding box center [1357, 695] width 40 height 40
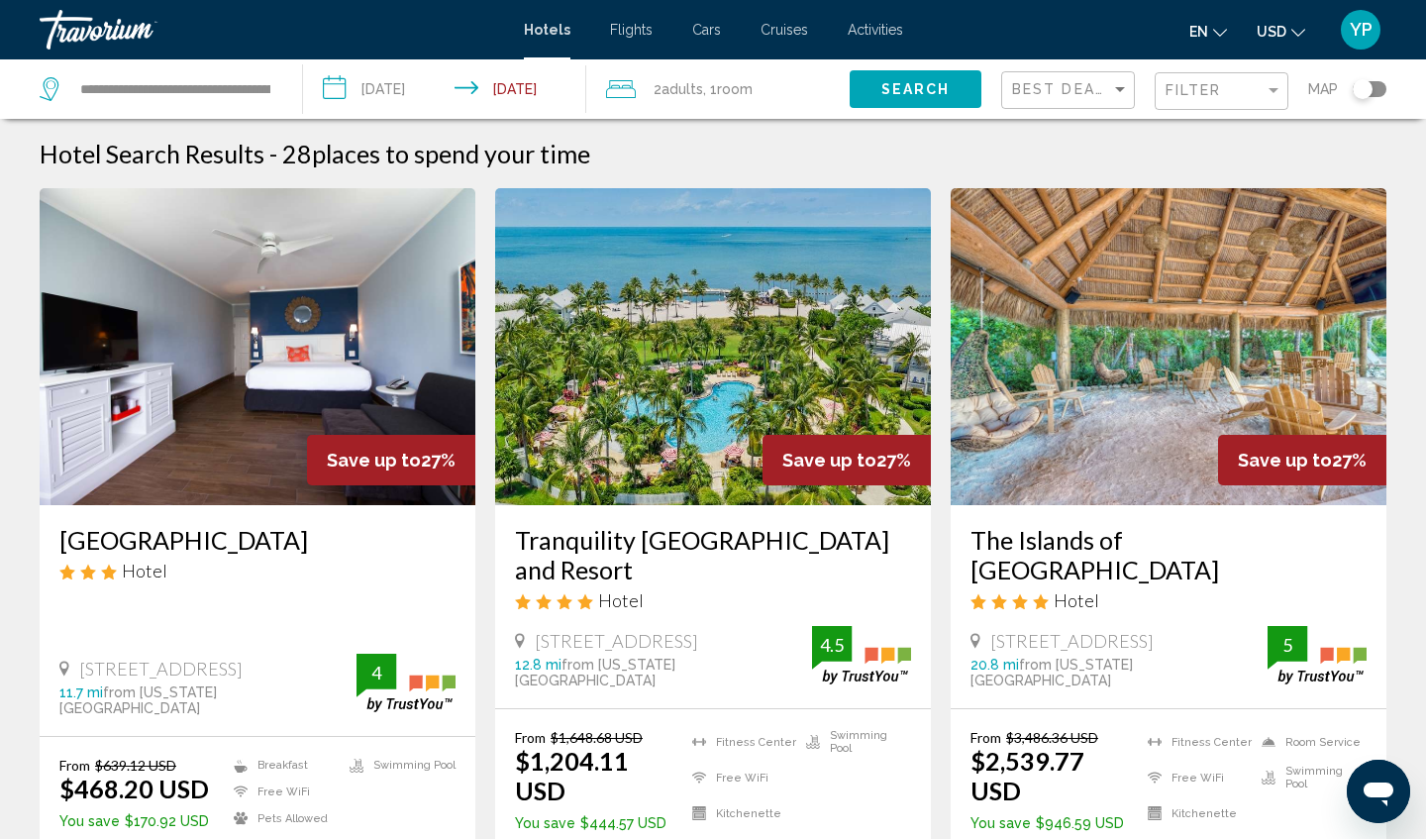
click at [624, 32] on span "Flights" at bounding box center [631, 30] width 43 height 16
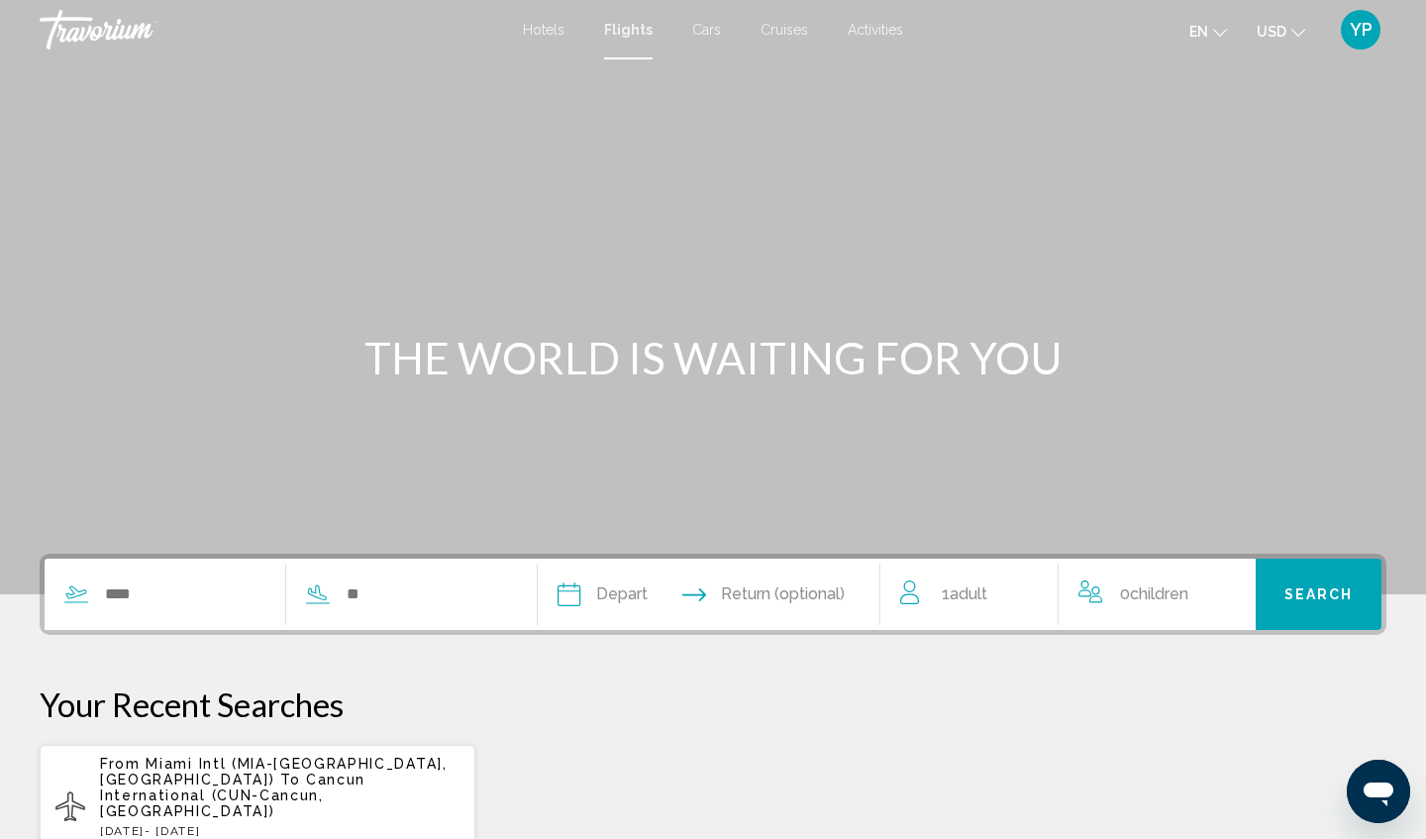
click at [539, 29] on span "Hotels" at bounding box center [544, 30] width 42 height 16
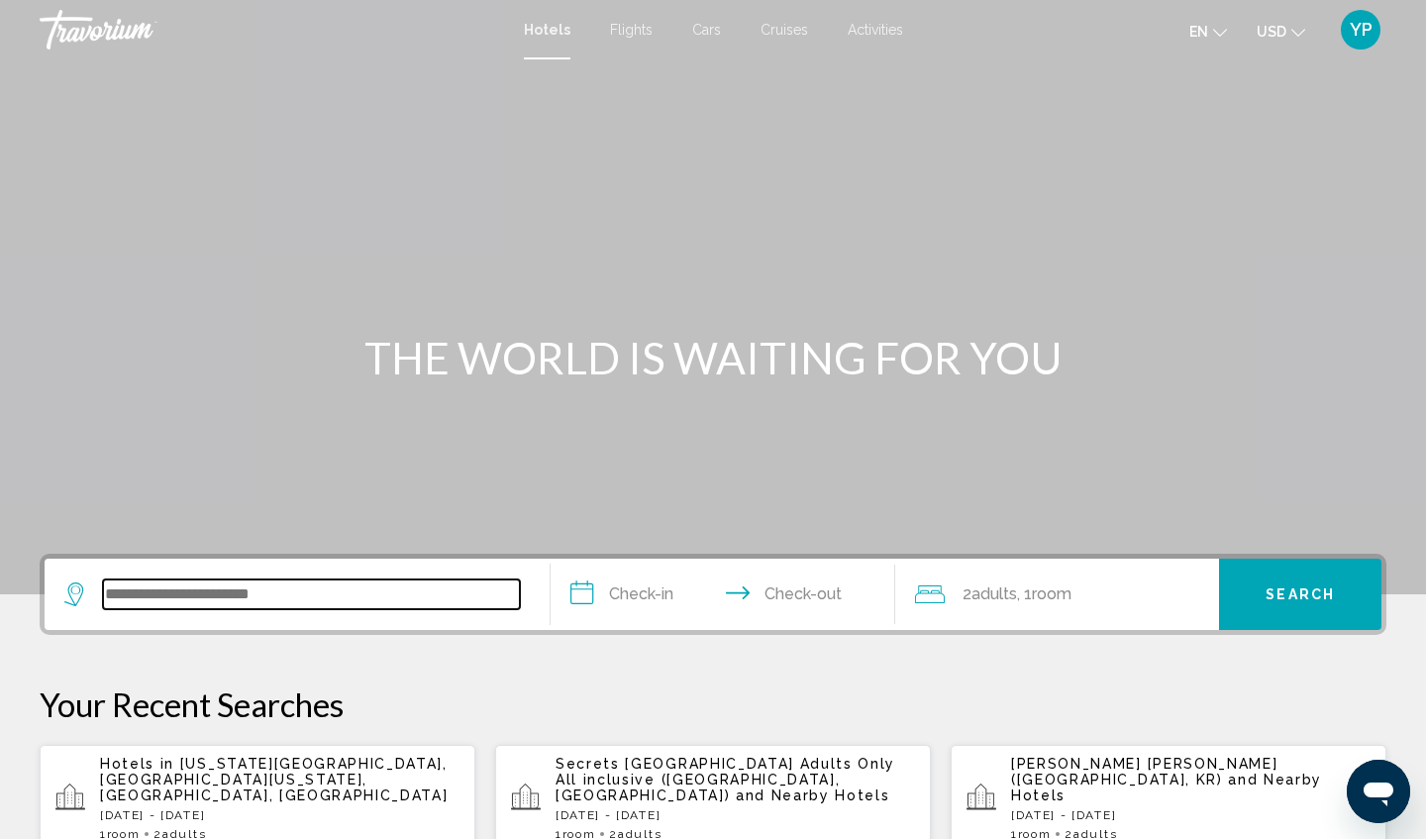
click at [311, 588] on input "Search widget" at bounding box center [311, 594] width 417 height 30
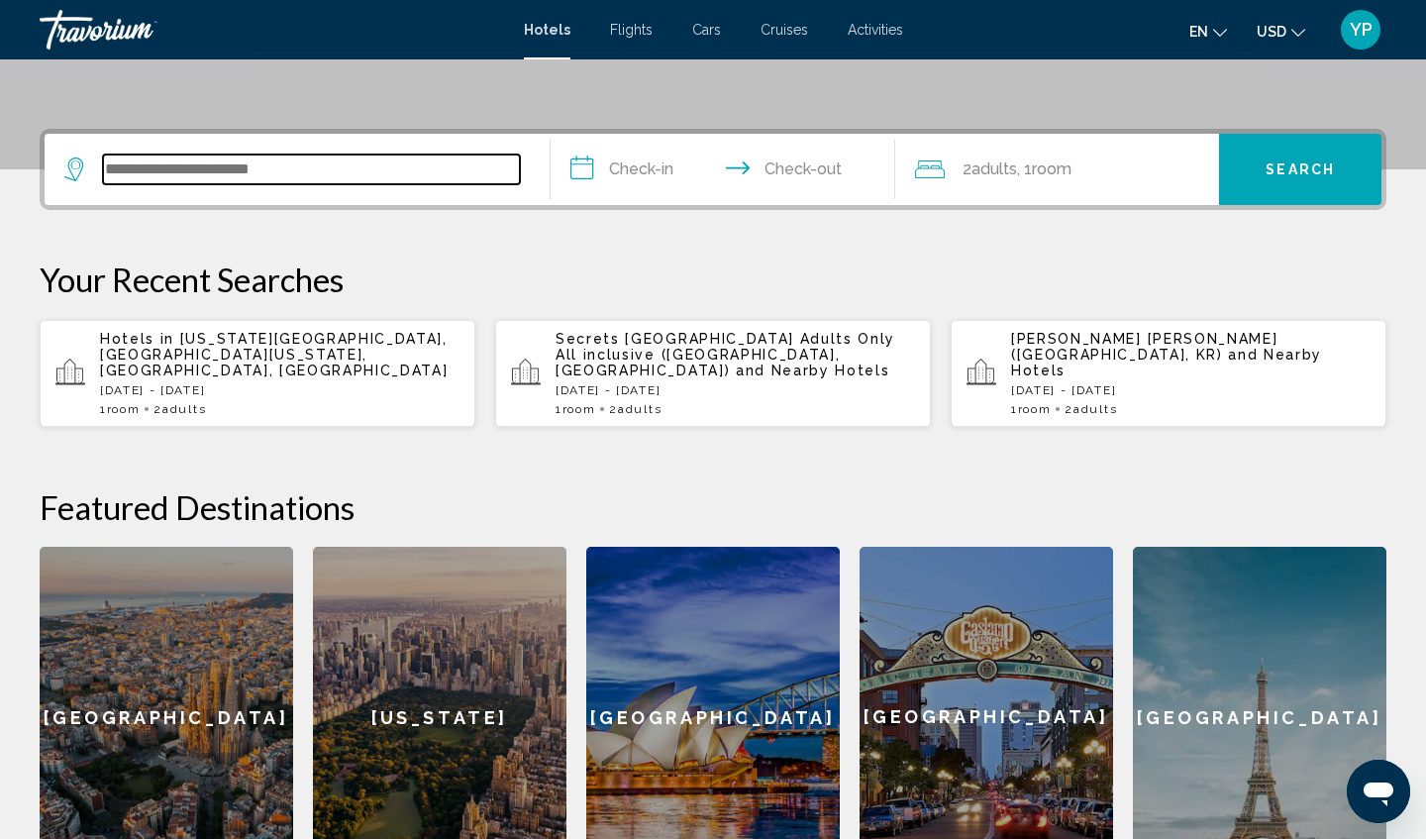
scroll to position [489, 0]
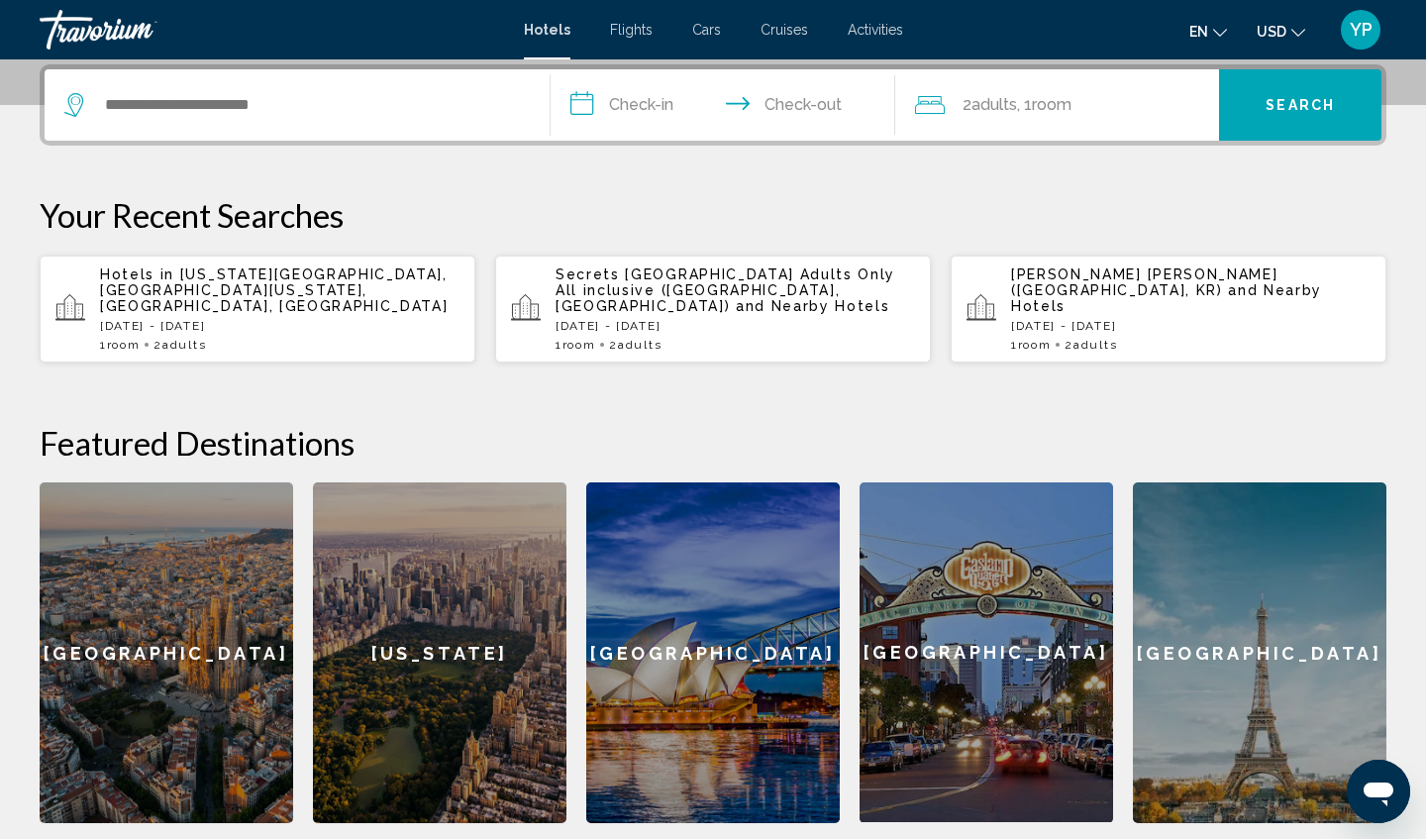
click at [671, 292] on span "Secrets [GEOGRAPHIC_DATA] Adults Only All inclusive ([GEOGRAPHIC_DATA], [GEOGRA…" at bounding box center [725, 290] width 340 height 48
